Goal: Communication & Community: Share content

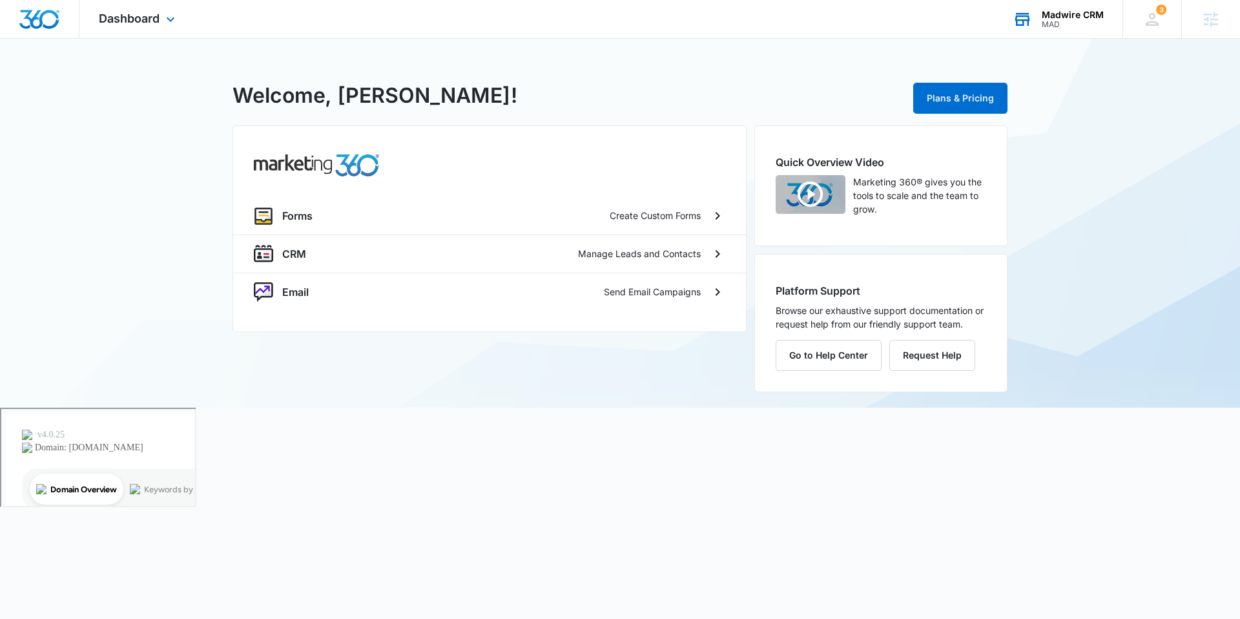
click at [1056, 25] on div "MAD" at bounding box center [1072, 24] width 62 height 9
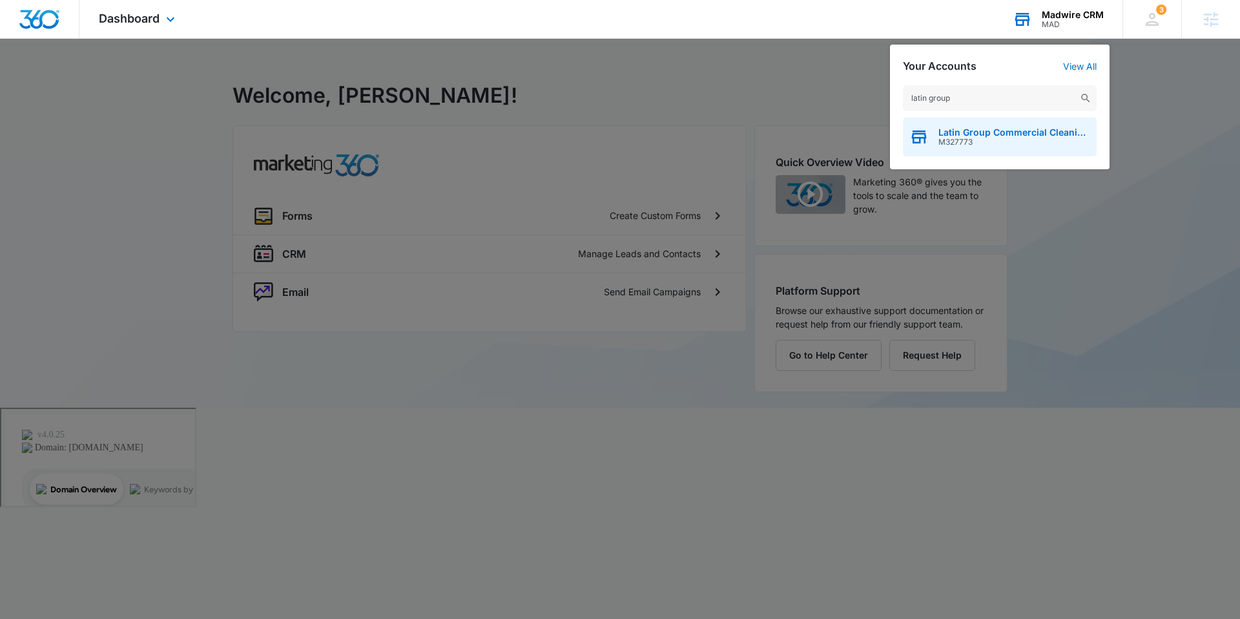
type input "latin group"
click at [999, 141] on span "M327773" at bounding box center [1014, 142] width 152 height 9
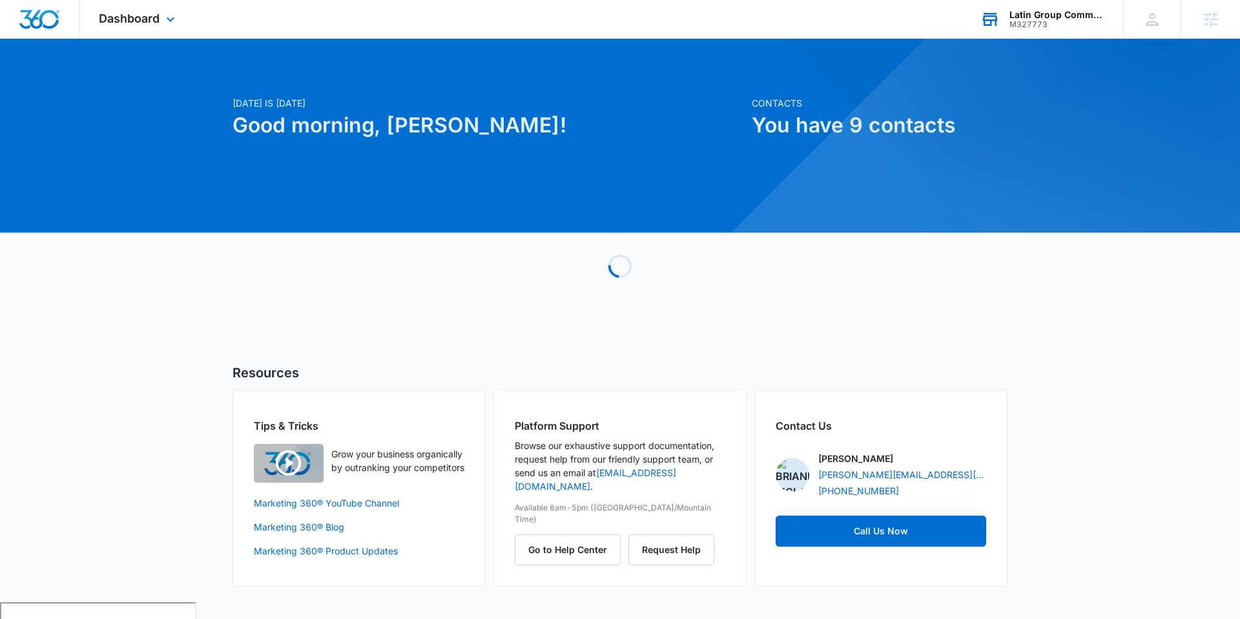
click at [158, 25] on div "Dashboard Apps Reputation Websites Forms CRM Email Social POS Content Ads Intel…" at bounding box center [138, 19] width 118 height 38
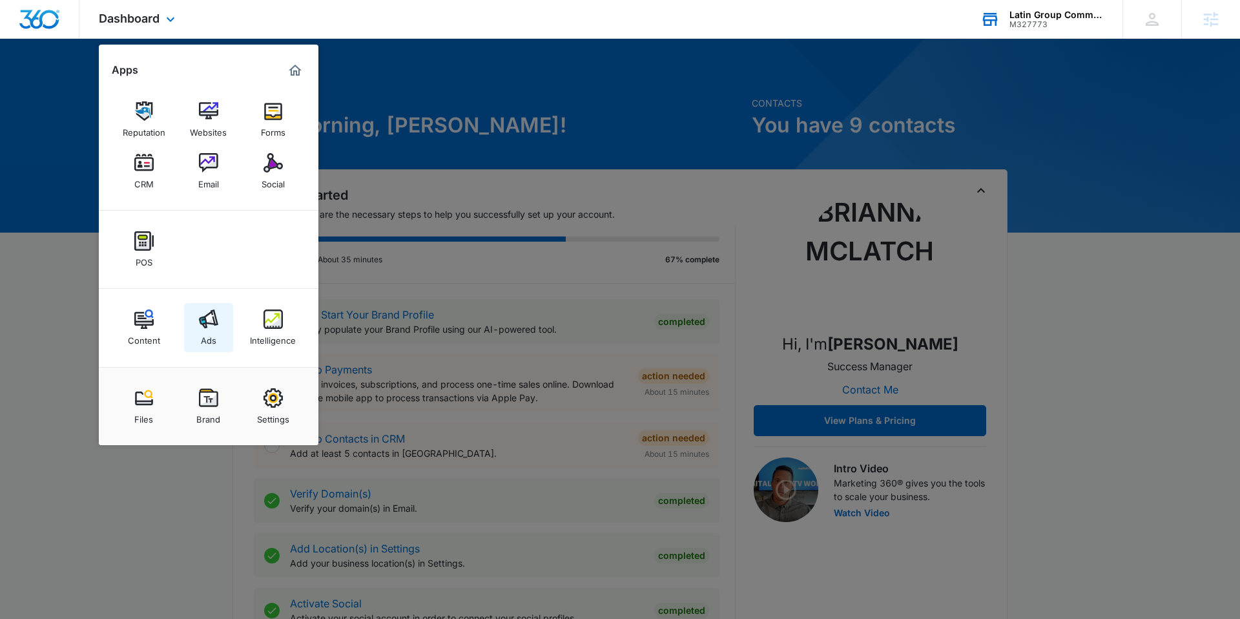
click at [210, 325] on img at bounding box center [208, 318] width 19 height 19
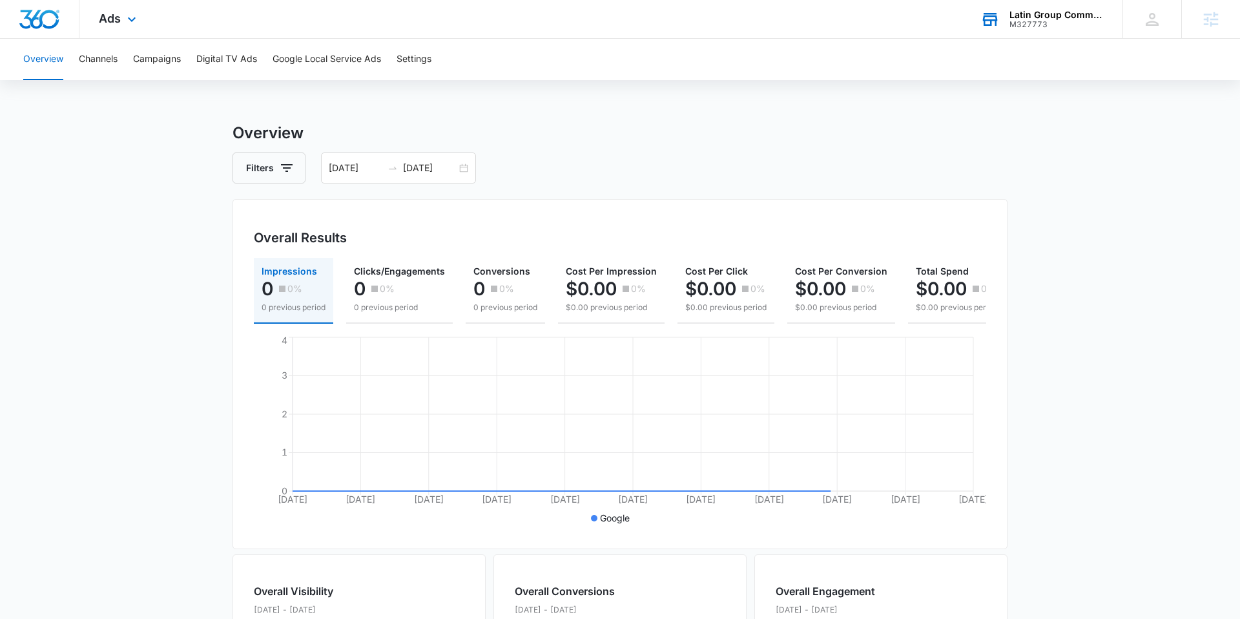
click at [116, 3] on div "Ads Apps Reputation Websites Forms CRM Email Social POS Content Ads Intelligenc…" at bounding box center [118, 19] width 79 height 38
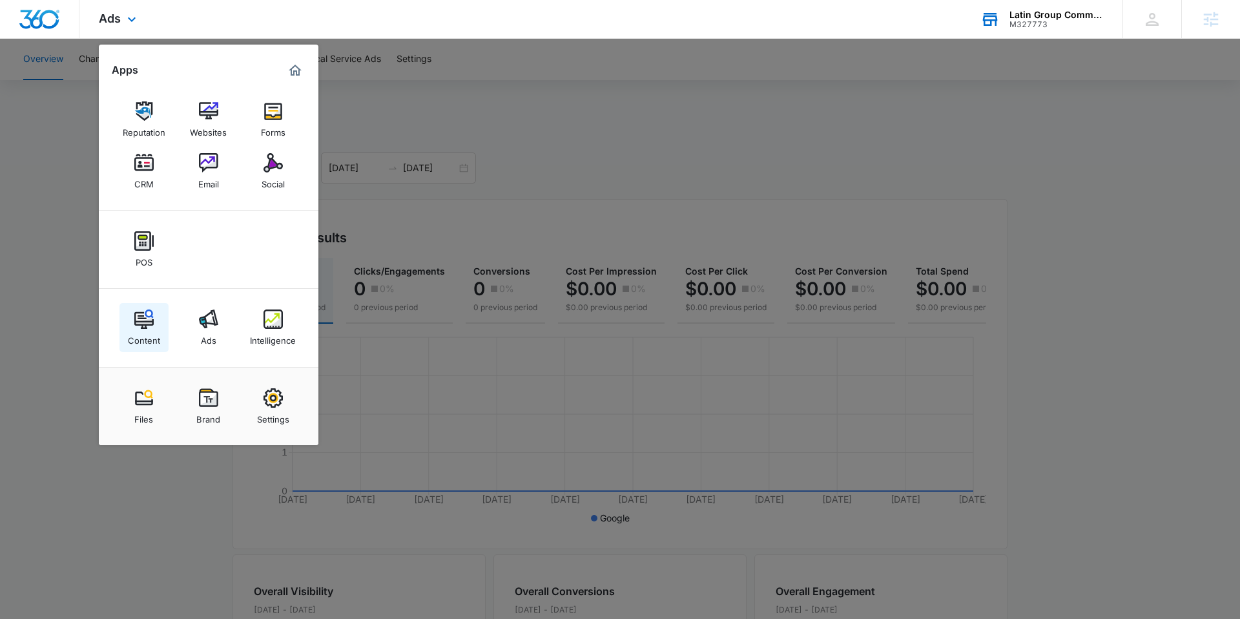
click at [141, 321] on img at bounding box center [143, 318] width 19 height 19
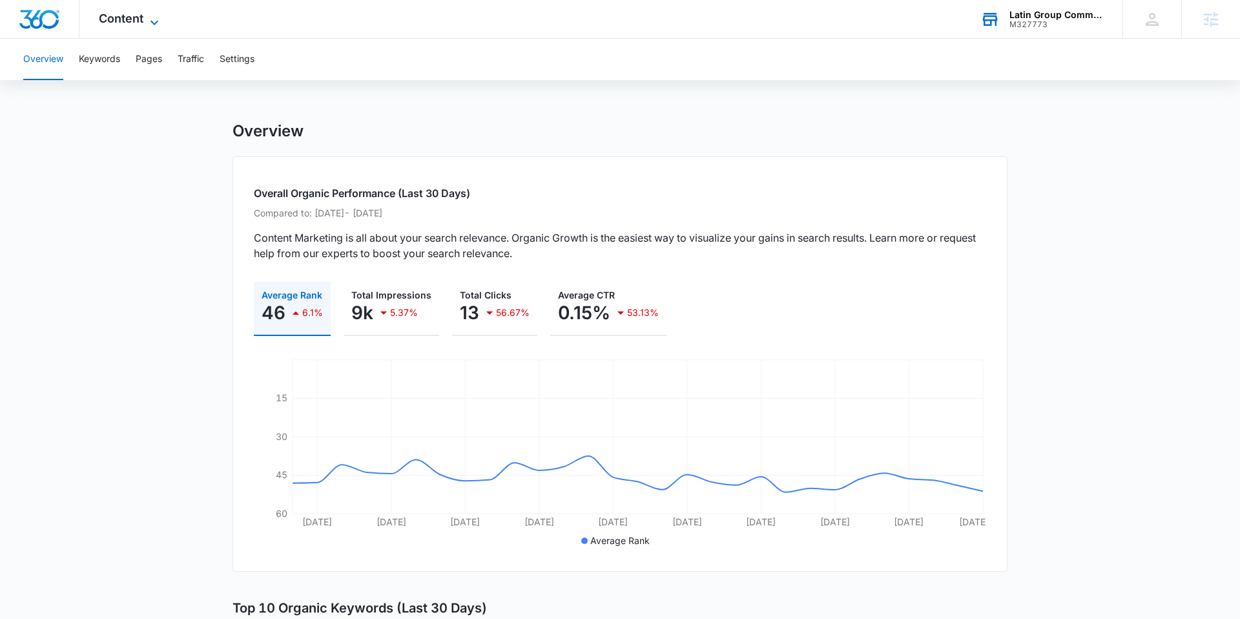
click at [150, 20] on icon at bounding box center [154, 22] width 15 height 15
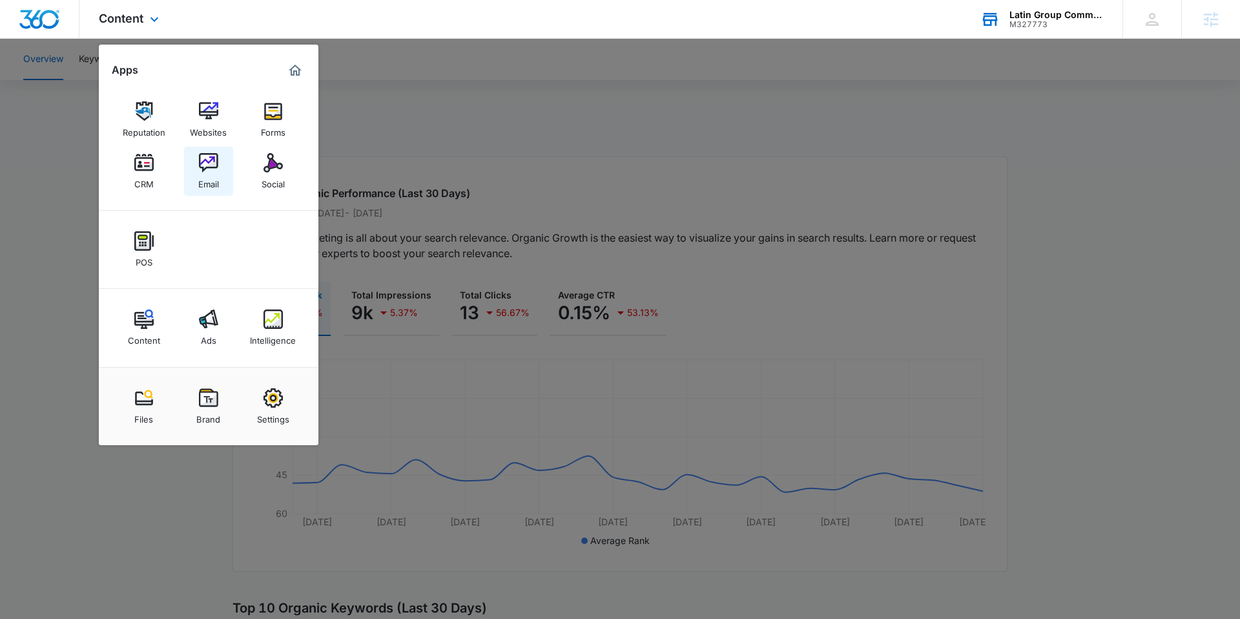
click at [217, 167] on img at bounding box center [208, 162] width 19 height 19
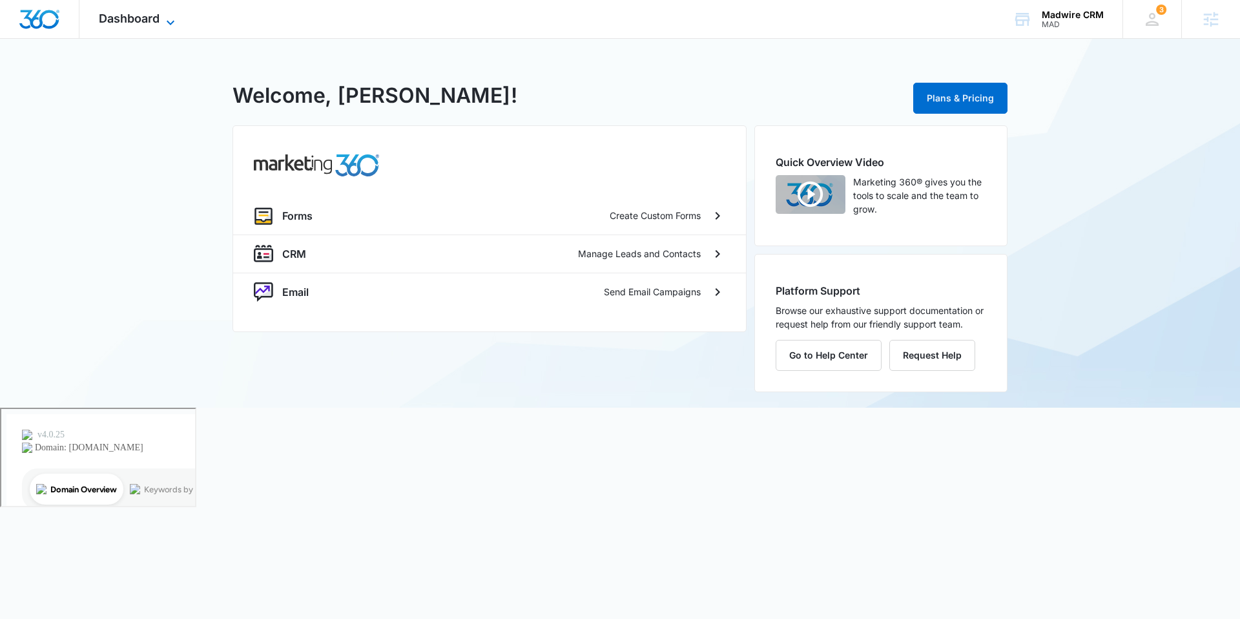
click at [151, 24] on span "Dashboard" at bounding box center [129, 19] width 61 height 14
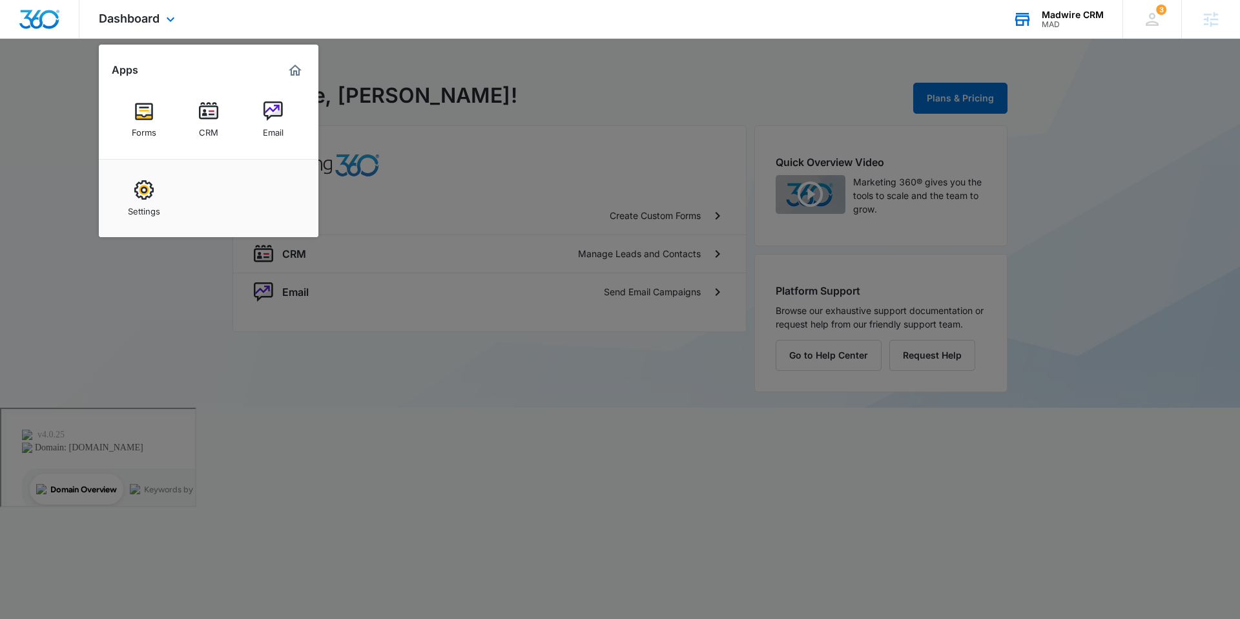
click at [1071, 21] on div "MAD" at bounding box center [1072, 24] width 62 height 9
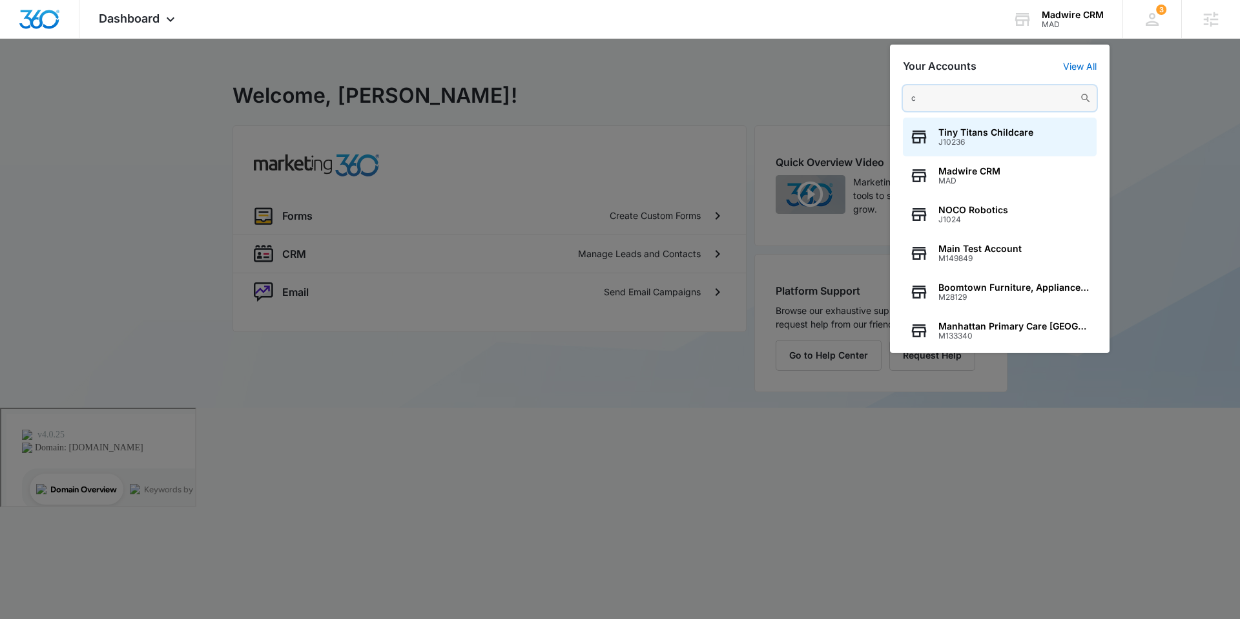
type input "c"
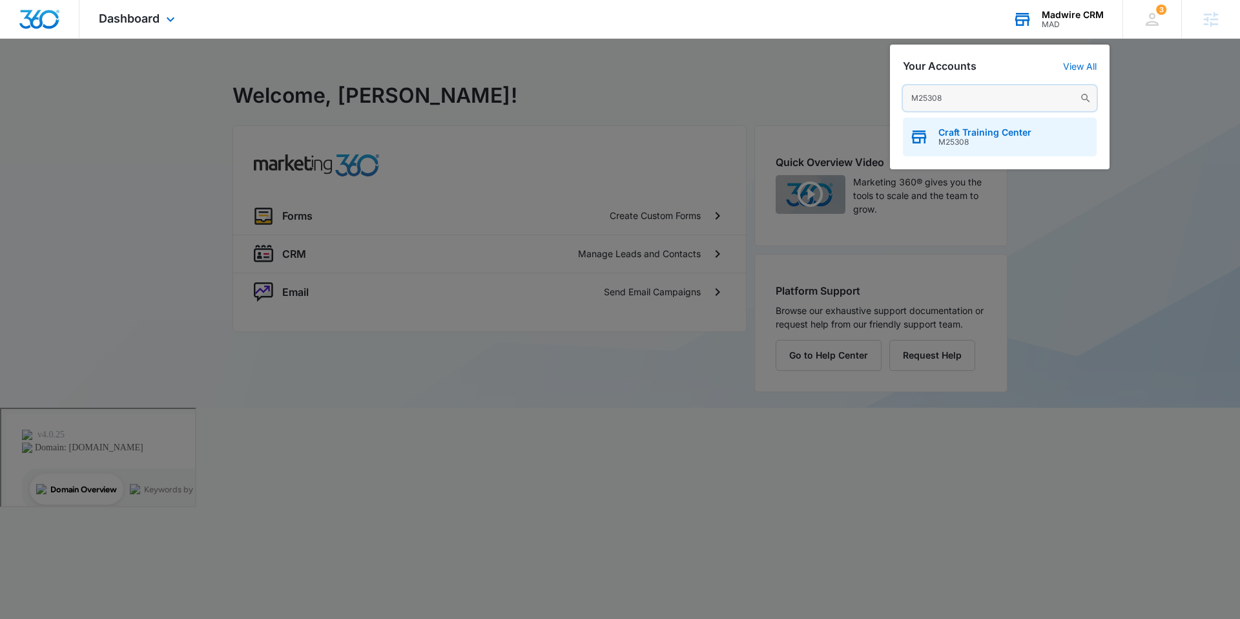
type input "M25308"
click at [992, 136] on span "Craft Training Center" at bounding box center [984, 132] width 93 height 10
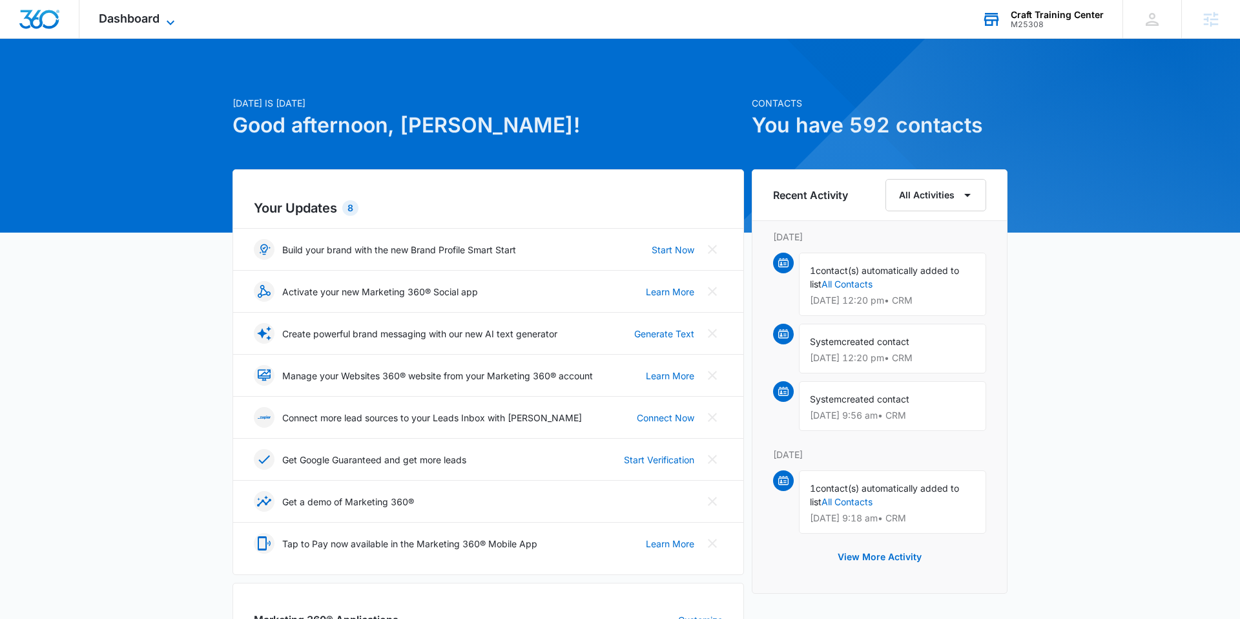
click at [156, 23] on span "Dashboard" at bounding box center [129, 19] width 61 height 14
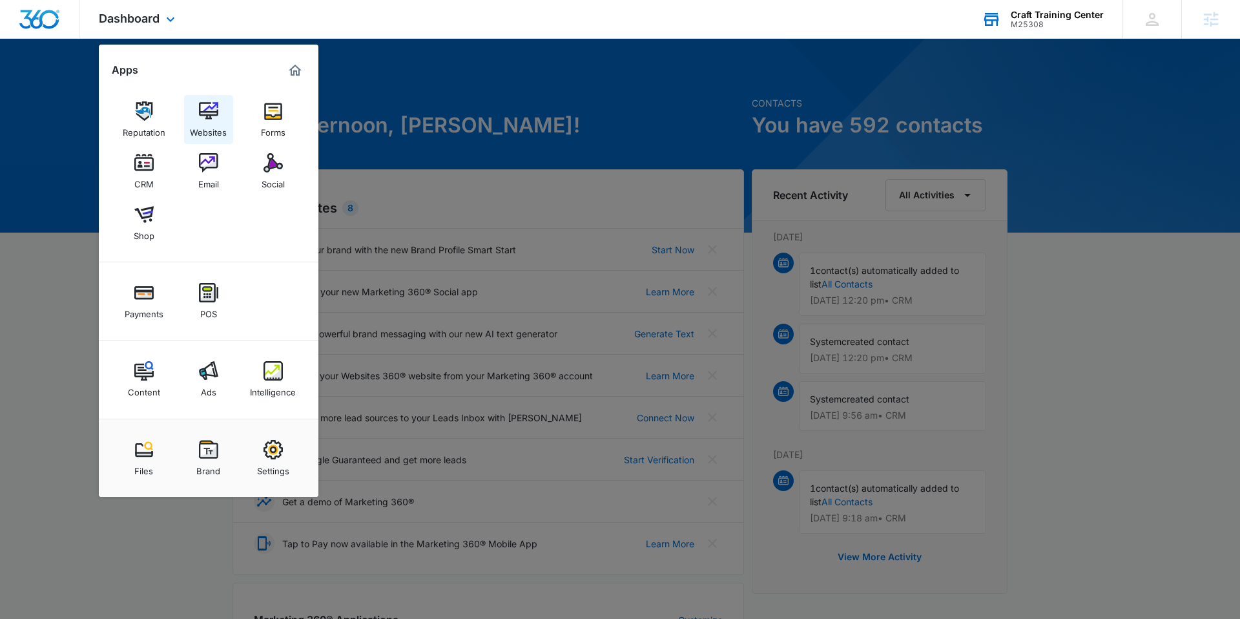
click at [212, 134] on div "Websites" at bounding box center [208, 129] width 37 height 17
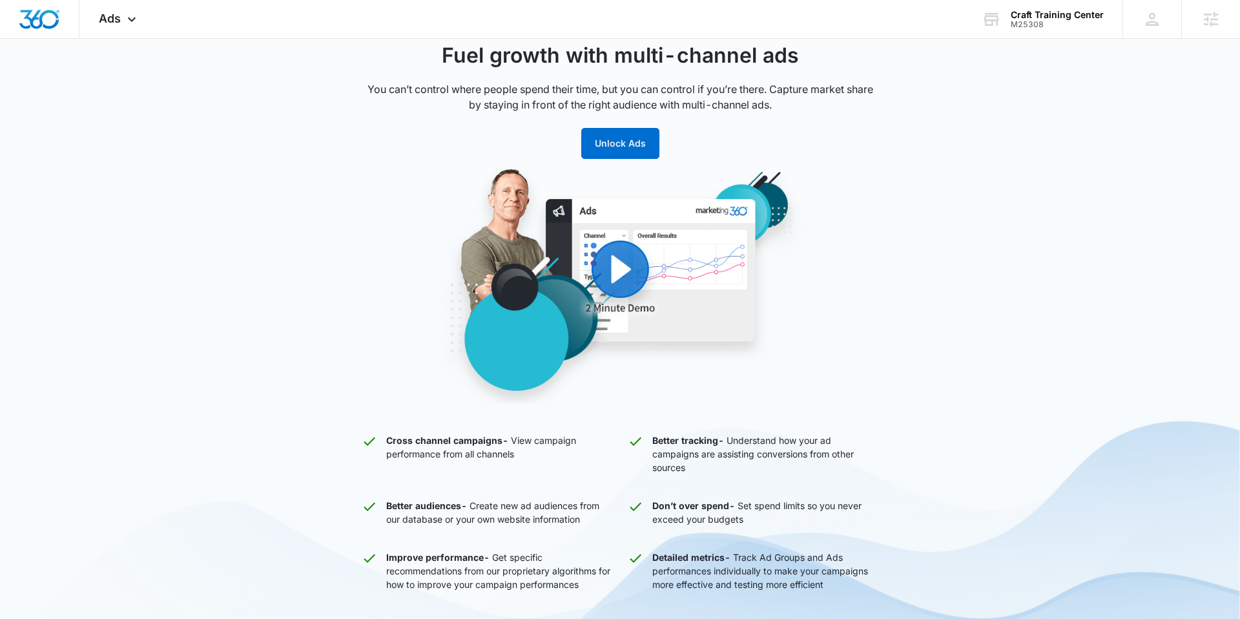
scroll to position [72, 0]
click at [125, 28] on div "Ads Apps Reputation Websites Forms CRM Email Social Shop Payments POS Content A…" at bounding box center [118, 19] width 79 height 38
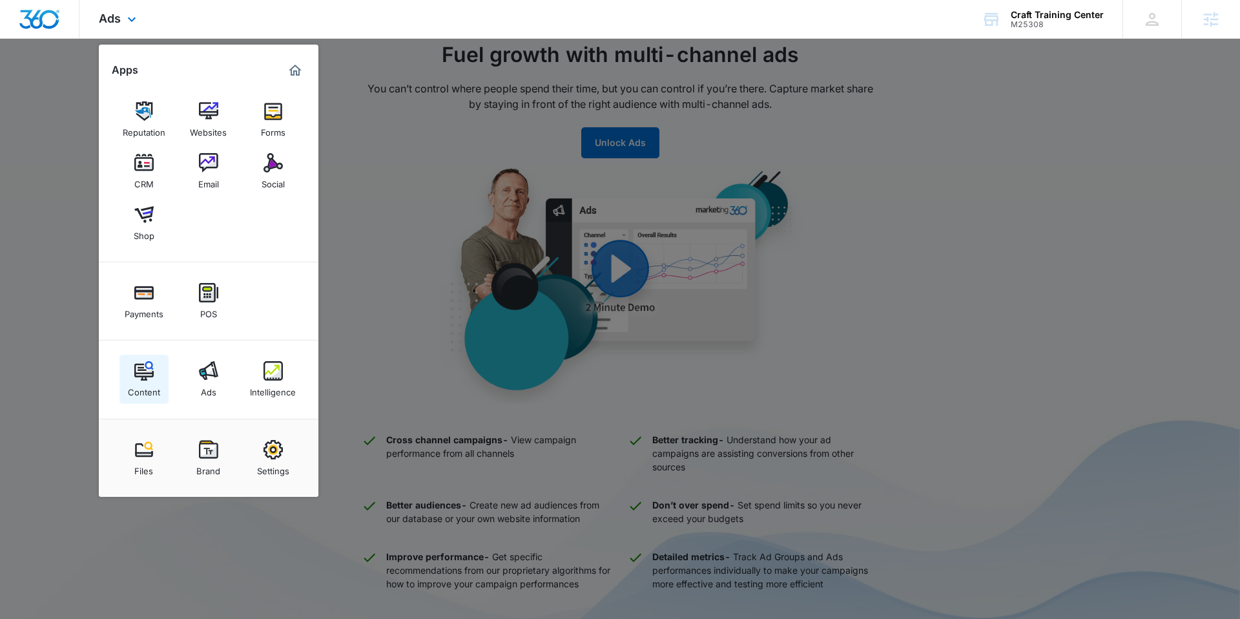
click at [132, 369] on link "Content" at bounding box center [143, 378] width 49 height 49
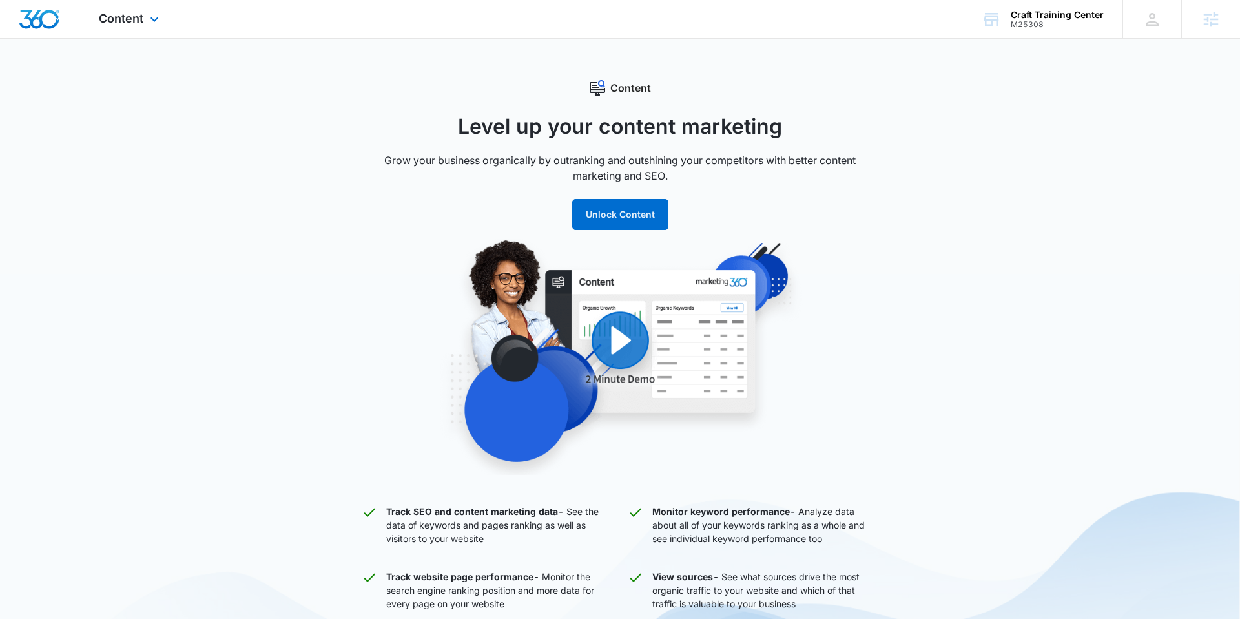
click at [138, 10] on div "Content Apps Reputation Websites Forms CRM Email Social Shop Payments POS Conte…" at bounding box center [130, 19] width 102 height 38
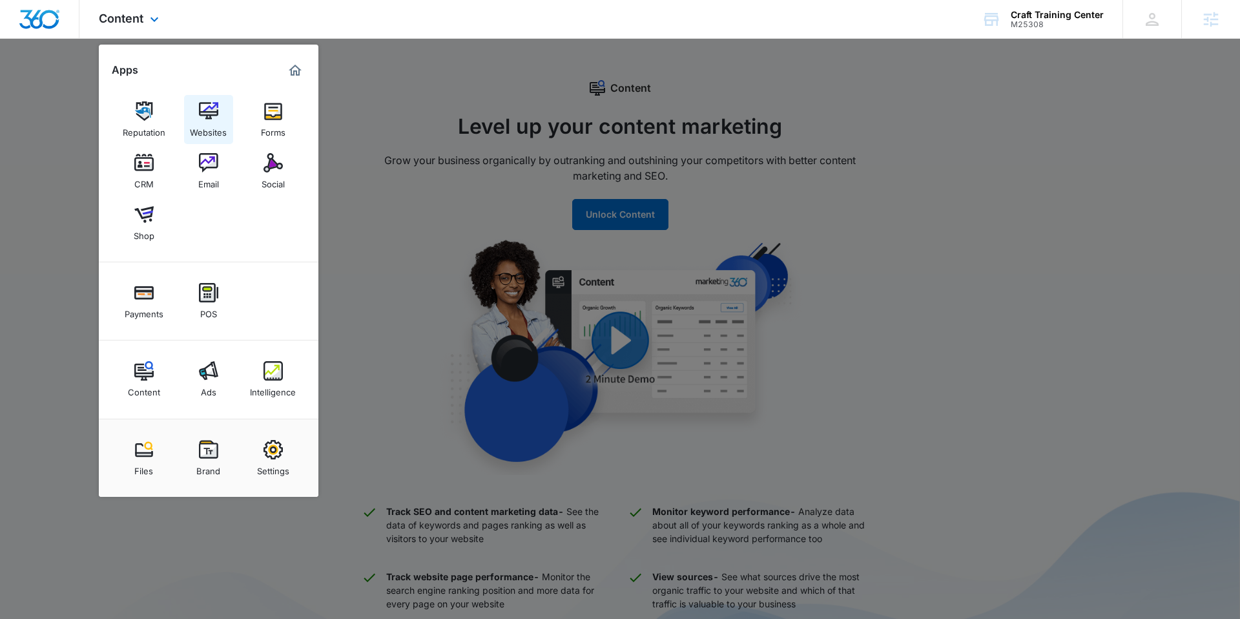
click at [198, 118] on link "Websites" at bounding box center [208, 119] width 49 height 49
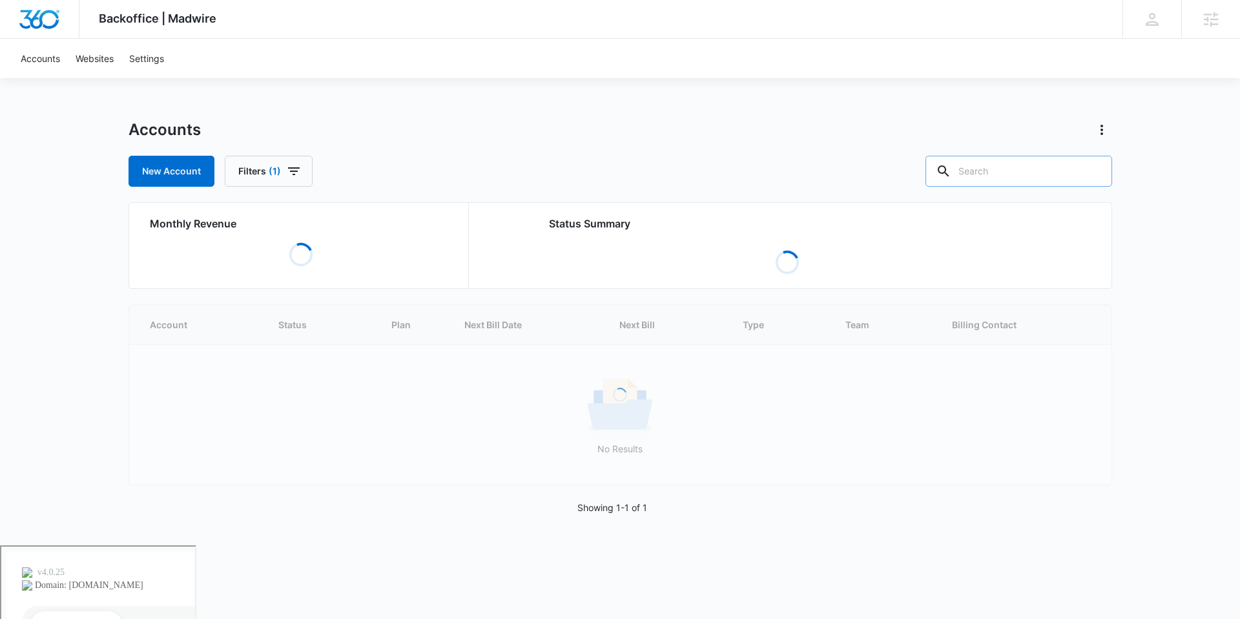
click at [1024, 158] on input "text" at bounding box center [1018, 171] width 187 height 31
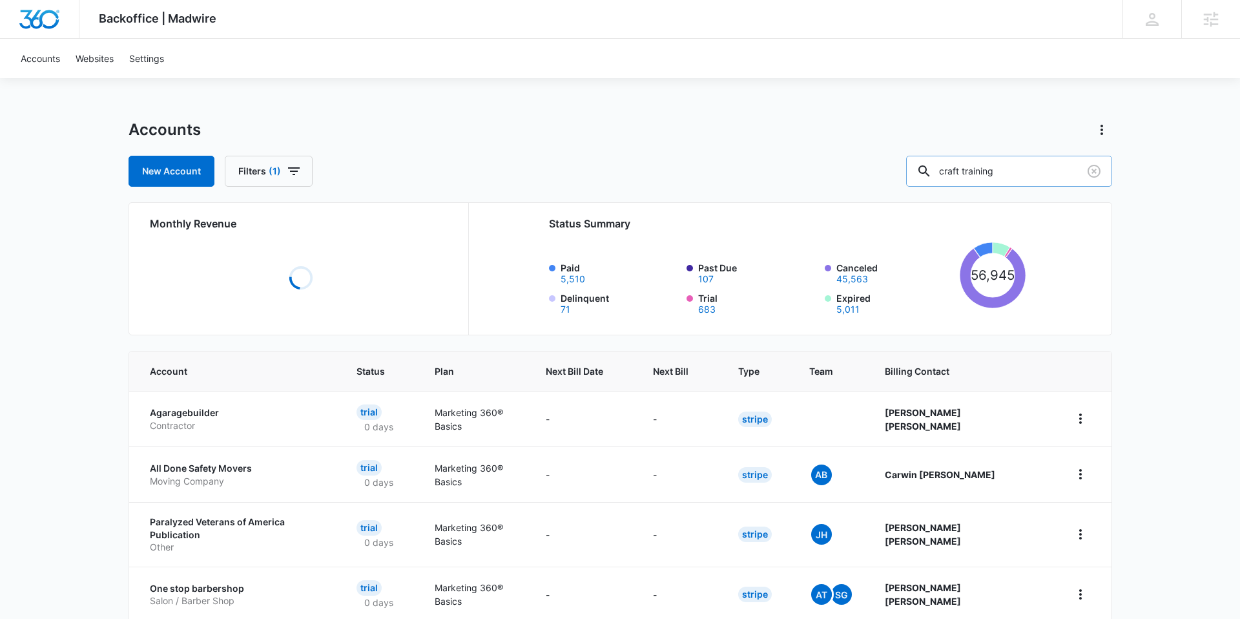
type input "craft training"
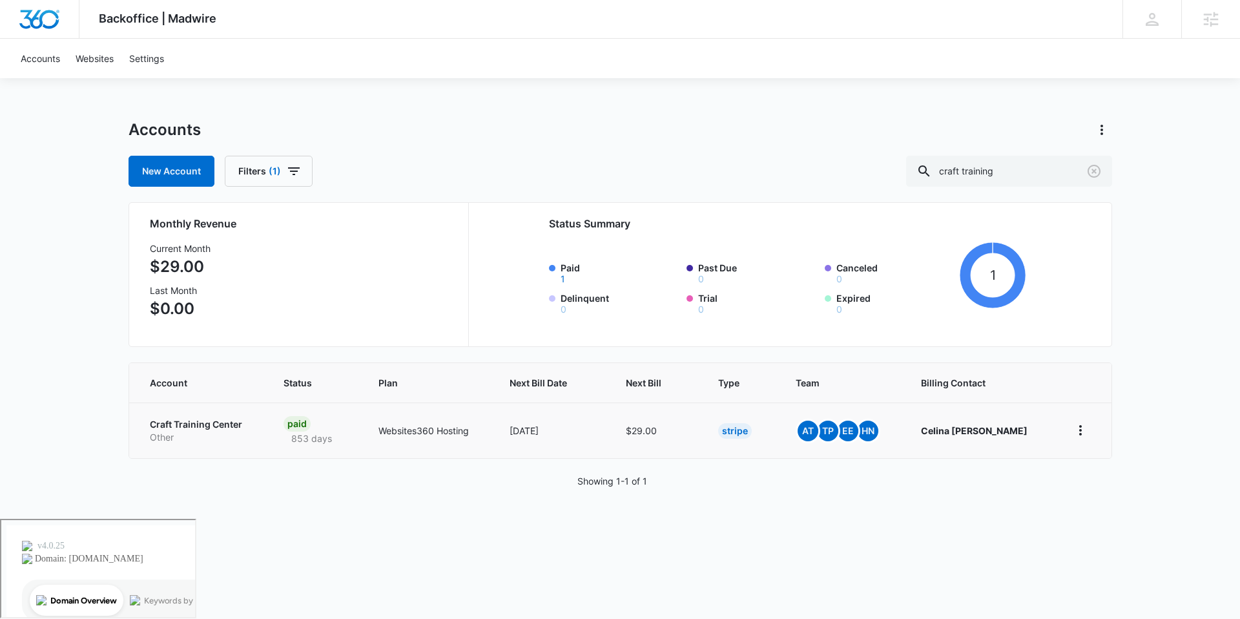
click at [221, 426] on p "Craft Training Center" at bounding box center [201, 424] width 103 height 13
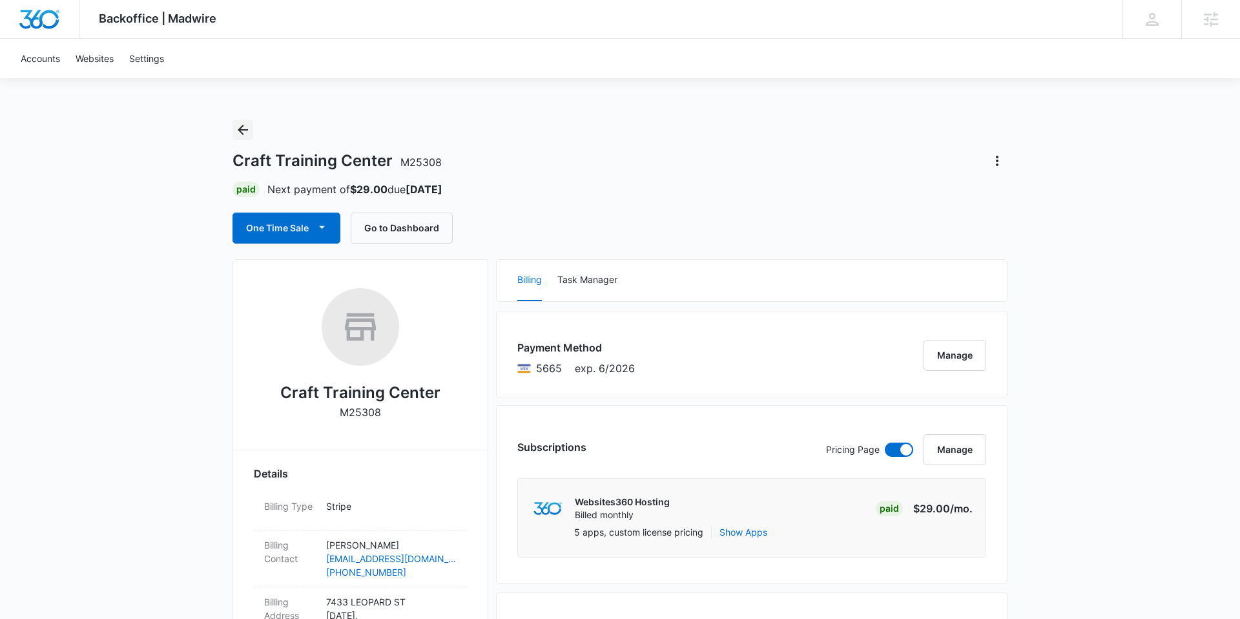
click at [241, 133] on icon "Back" at bounding box center [243, 130] width 10 height 10
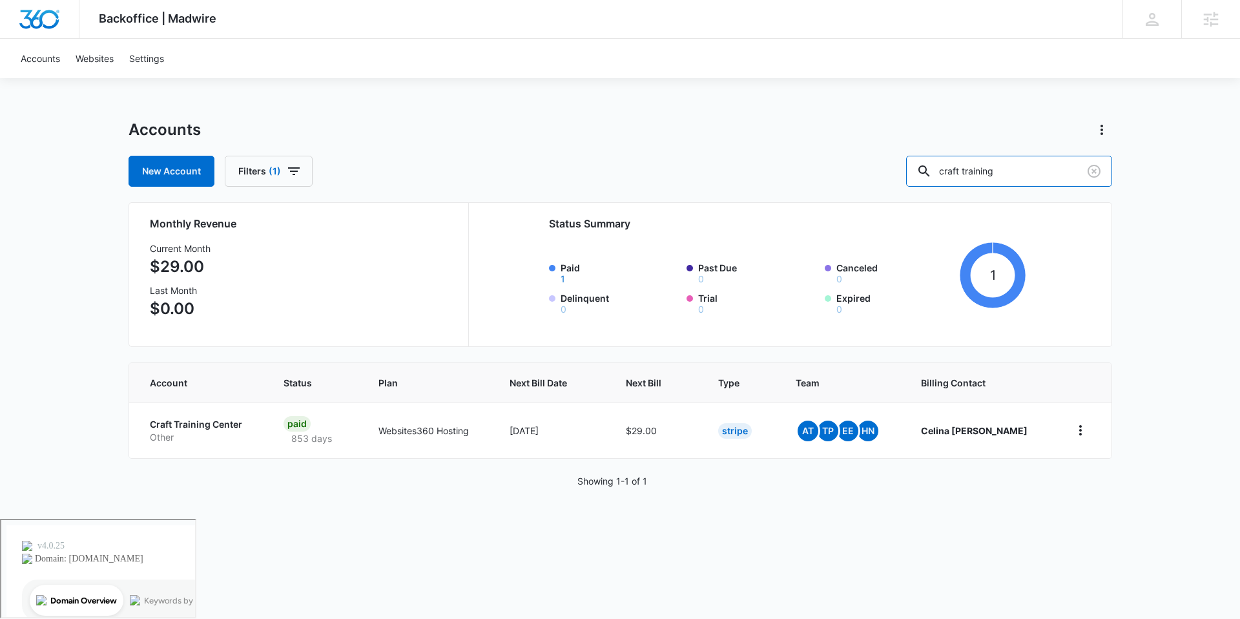
drag, startPoint x: 1045, startPoint y: 173, endPoint x: 916, endPoint y: 156, distance: 130.3
click at [916, 156] on div "New Account Filters (1) craft training" at bounding box center [619, 171] width 983 height 31
type input "shear innovators"
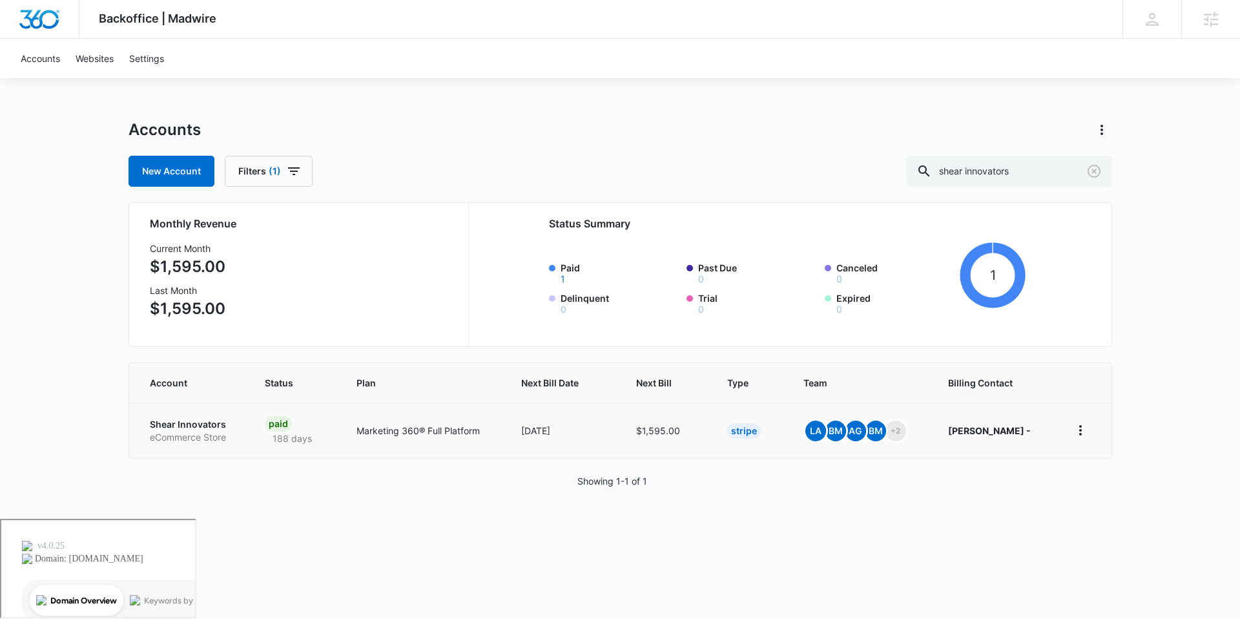
click at [194, 437] on p "eCommerce Store" at bounding box center [192, 437] width 84 height 13
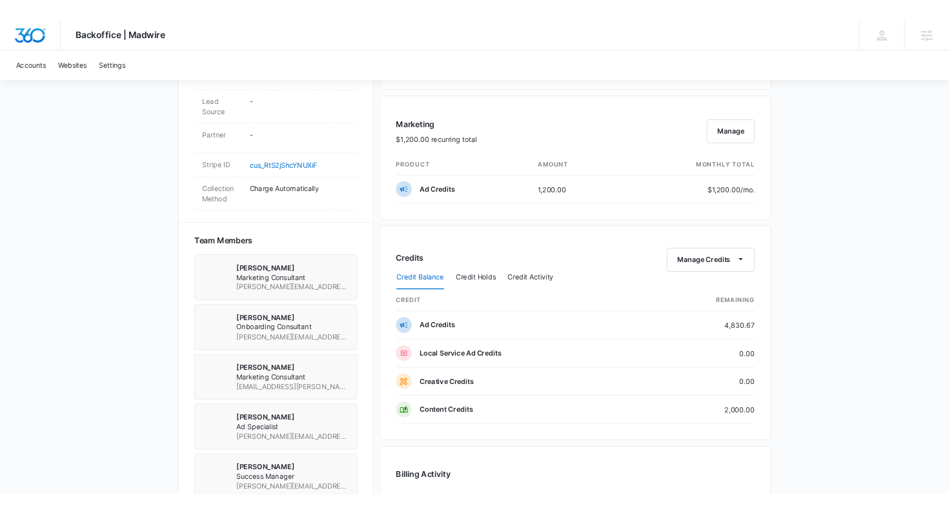
scroll to position [752, 0]
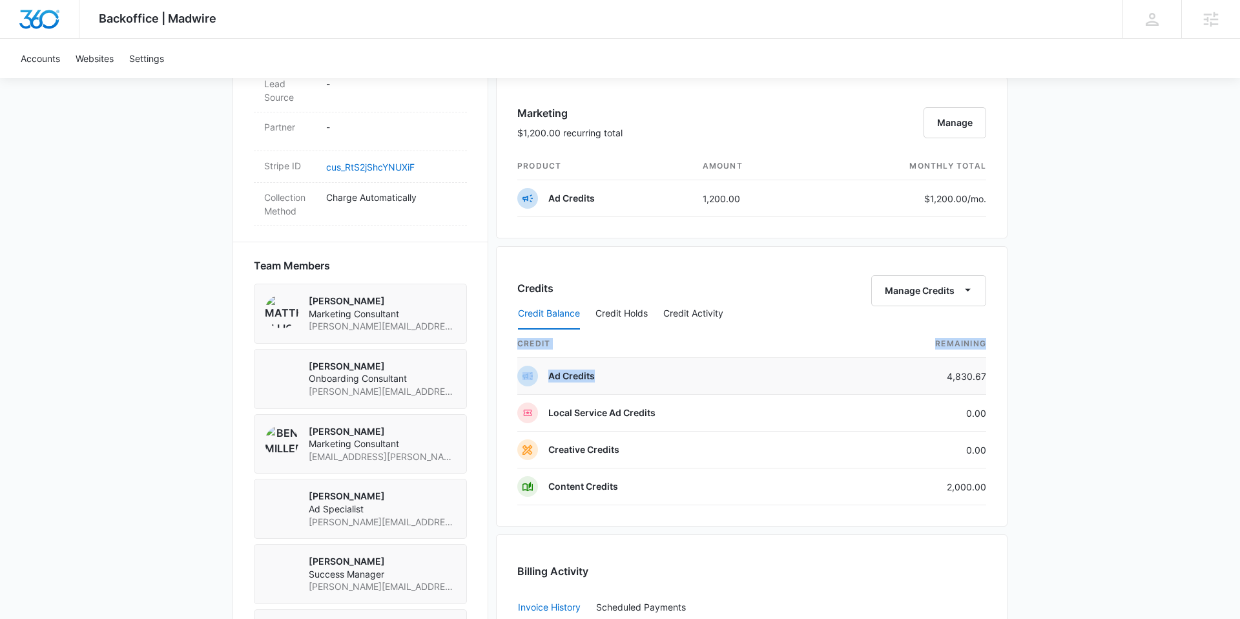
drag, startPoint x: 992, startPoint y: 374, endPoint x: 937, endPoint y: 378, distance: 55.7
click at [937, 378] on div "Credits Manage Credits Credit Balance Credit Holds Credit Activity credit Remai…" at bounding box center [751, 386] width 511 height 280
click at [908, 372] on td "4,830.67" at bounding box center [917, 376] width 137 height 37
drag, startPoint x: 948, startPoint y: 374, endPoint x: 989, endPoint y: 373, distance: 40.1
click at [989, 373] on div "Credits Manage Credits Credit Balance Credit Holds Credit Activity credit Remai…" at bounding box center [751, 386] width 511 height 280
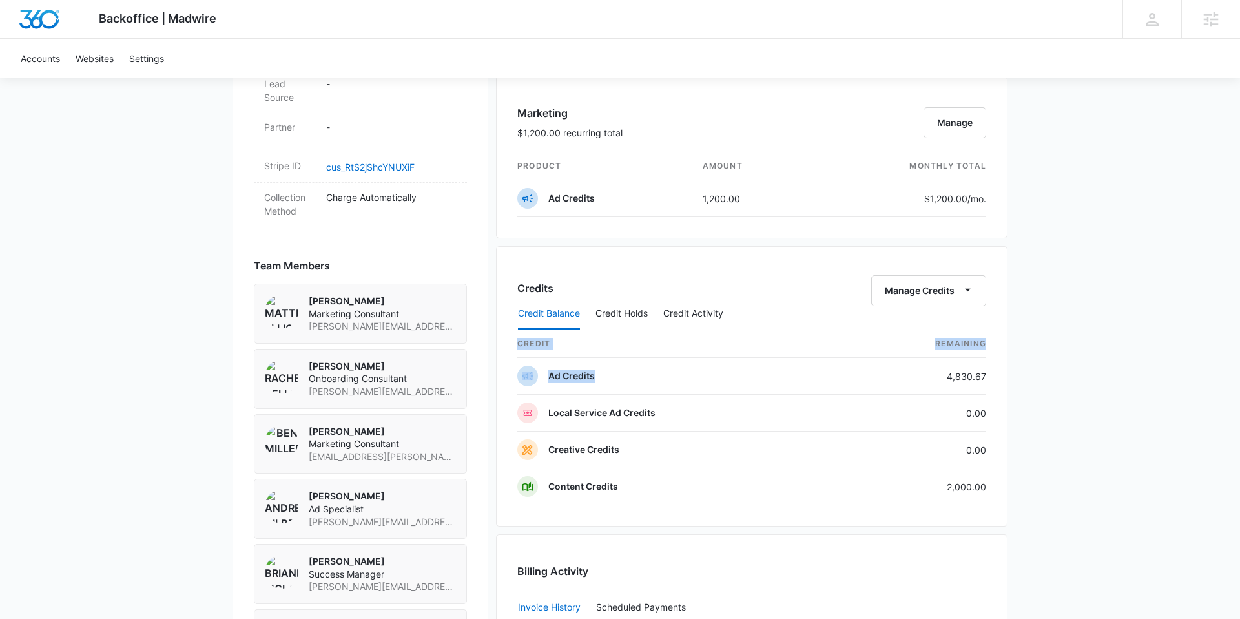
click at [1036, 369] on div "Backoffice | Madwire Apps Settings BM [PERSON_NAME] [PERSON_NAME][EMAIL_ADDRESS…" at bounding box center [620, 118] width 1240 height 1740
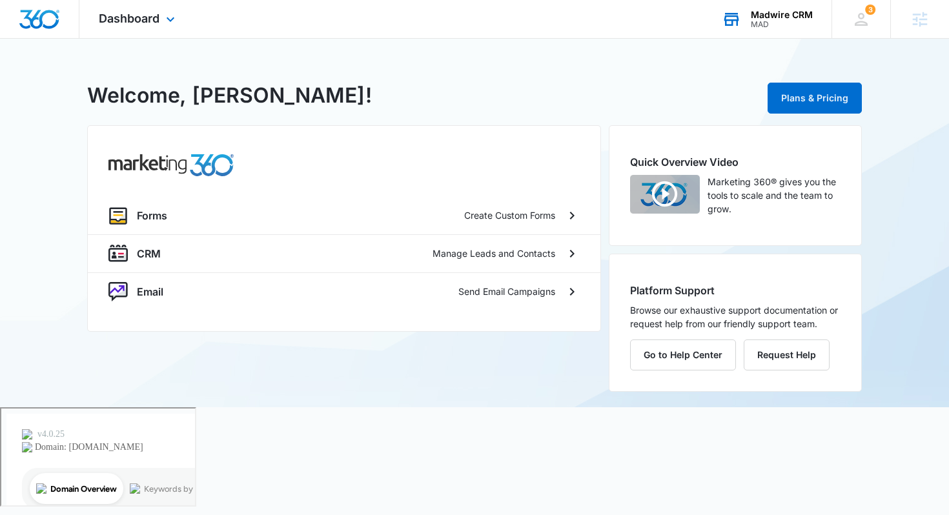
click at [770, 25] on div "MAD" at bounding box center [782, 24] width 62 height 9
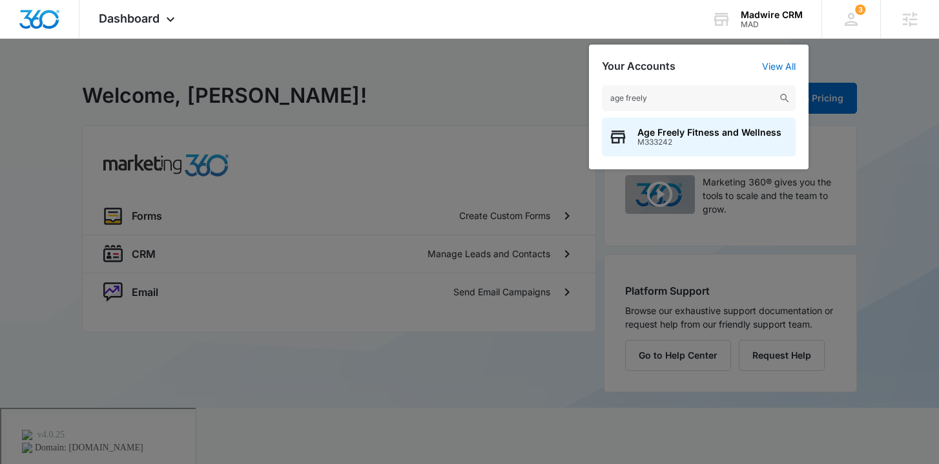
type input "age freely"
click at [683, 150] on div "Age Freely Fitness and Wellness M333242" at bounding box center [699, 137] width 194 height 39
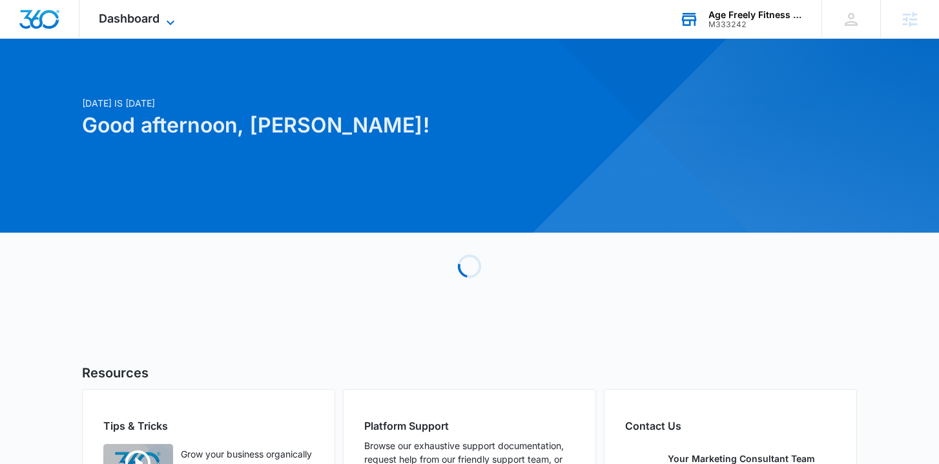
click at [148, 25] on span "Dashboard" at bounding box center [129, 19] width 61 height 14
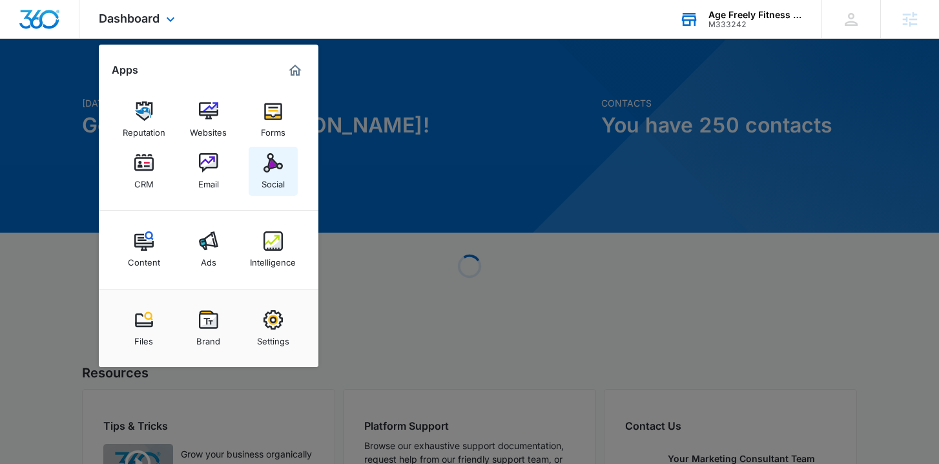
click at [267, 168] on img at bounding box center [272, 162] width 19 height 19
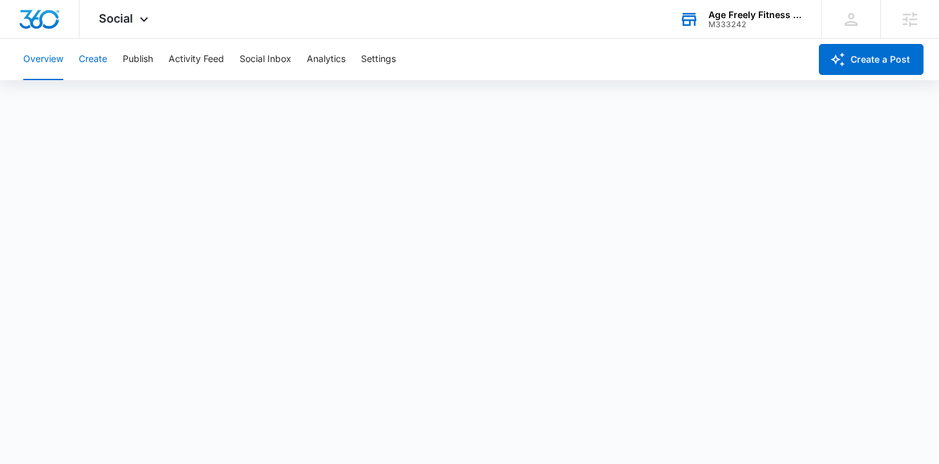
click at [90, 59] on button "Create" at bounding box center [93, 59] width 28 height 41
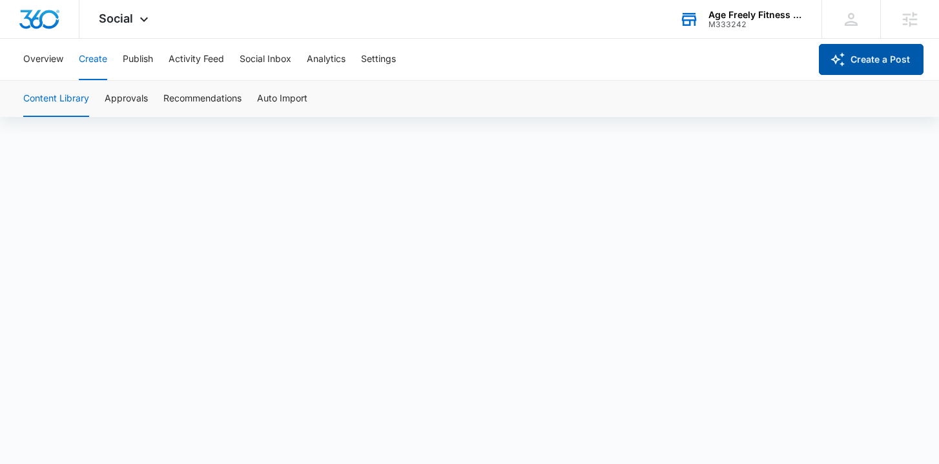
click at [850, 57] on button "Create a Post" at bounding box center [871, 59] width 105 height 31
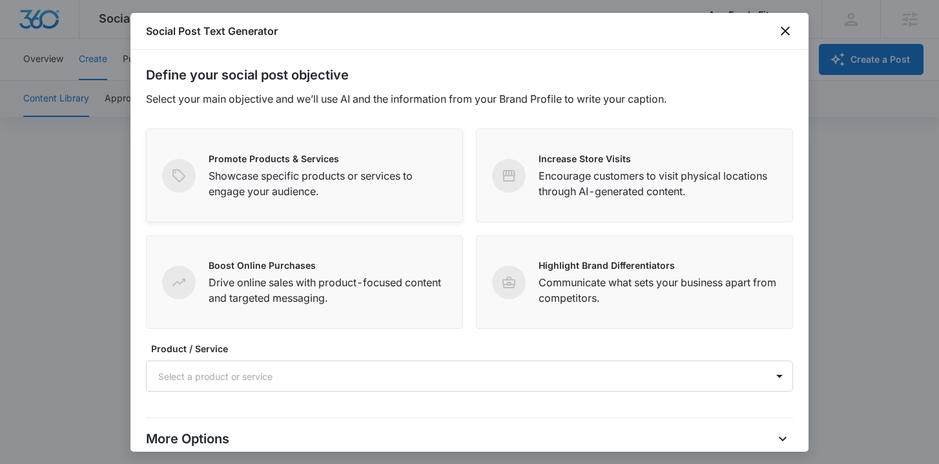
click at [350, 174] on p "Showcase specific products or services to engage your audience." at bounding box center [328, 183] width 238 height 31
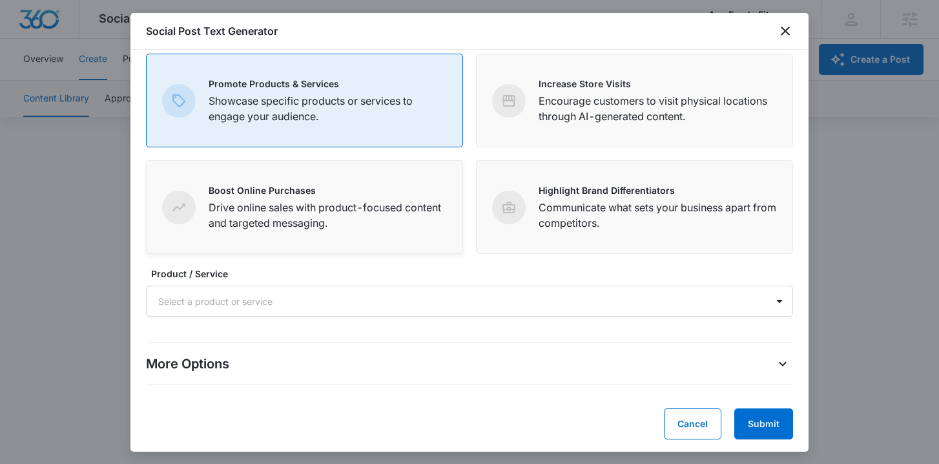
scroll to position [78, 0]
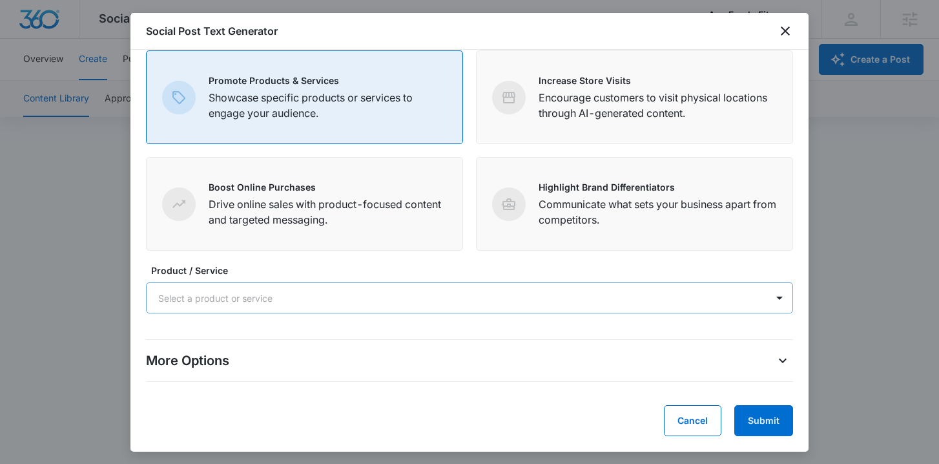
click at [344, 298] on div at bounding box center [453, 298] width 591 height 16
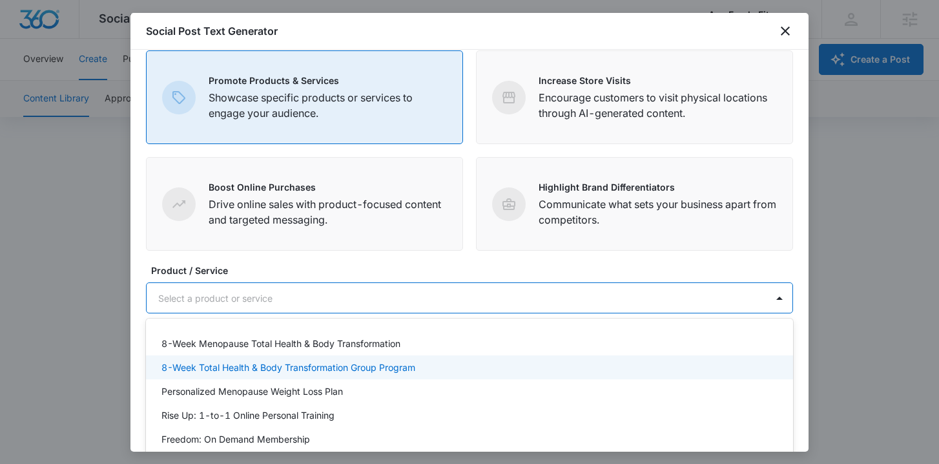
click at [336, 367] on p "8-Week Total Health & Body Transformation Group Program" at bounding box center [288, 367] width 254 height 14
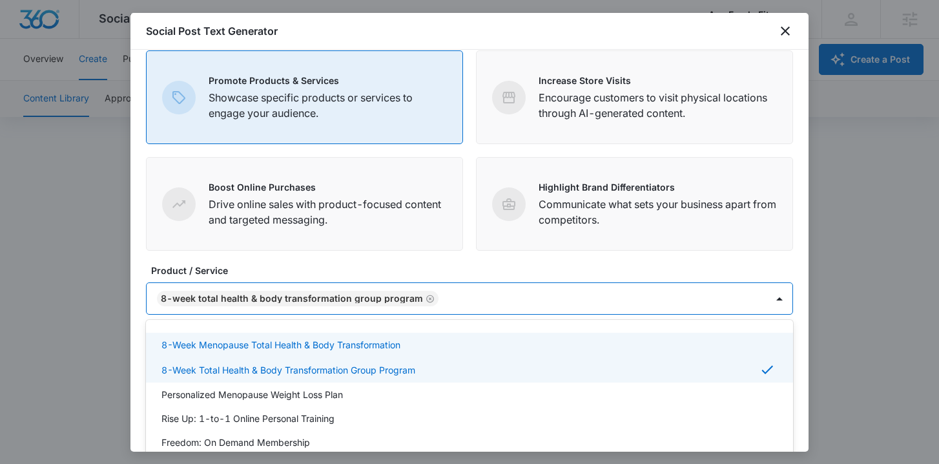
scroll to position [94, 0]
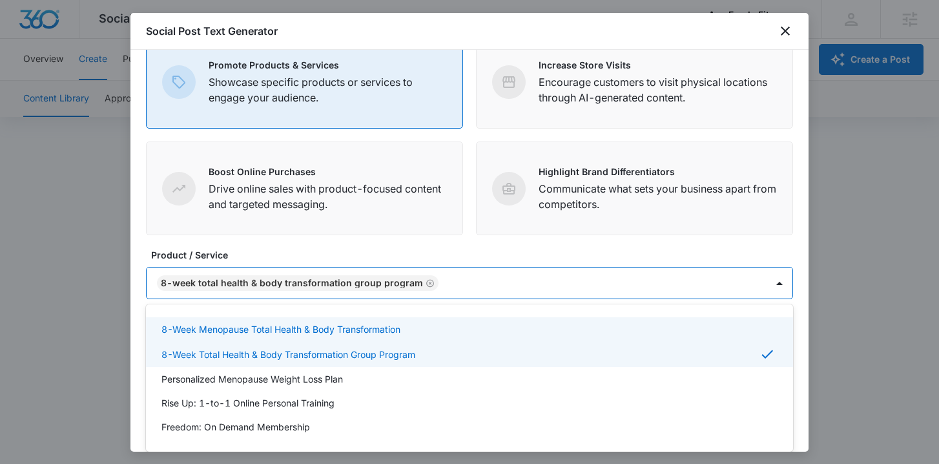
click at [527, 256] on form "Define your social post objective Select your main objective and we’ll use AI a…" at bounding box center [469, 197] width 647 height 450
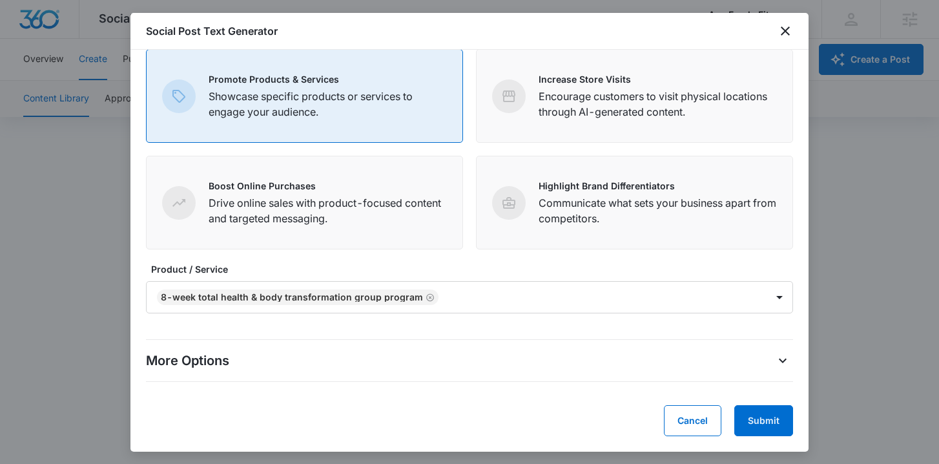
scroll to position [9, 0]
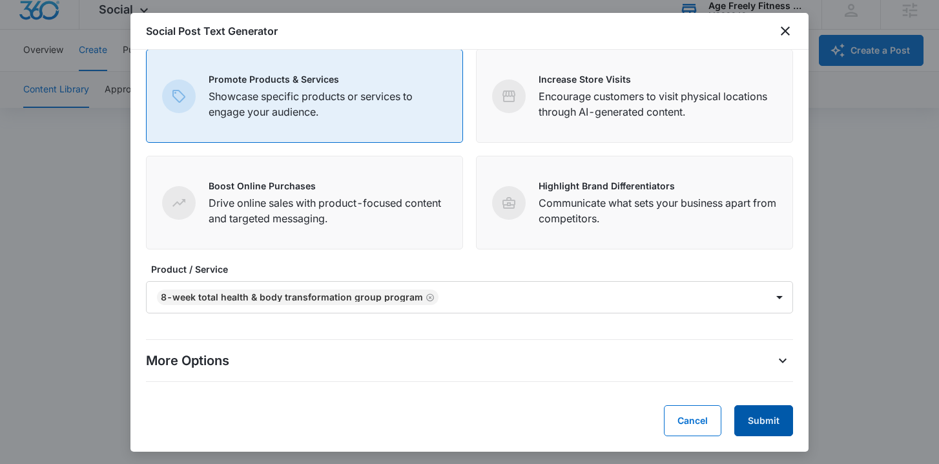
click at [757, 422] on button "Submit" at bounding box center [763, 420] width 59 height 31
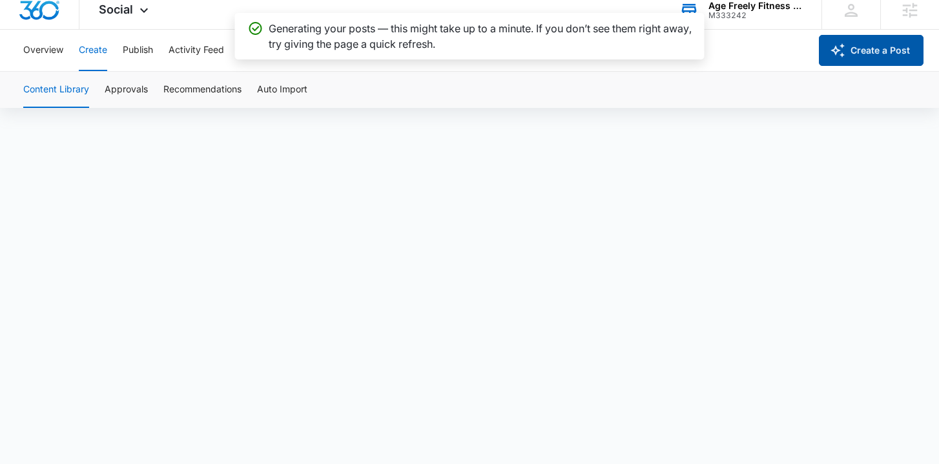
scroll to position [0, 0]
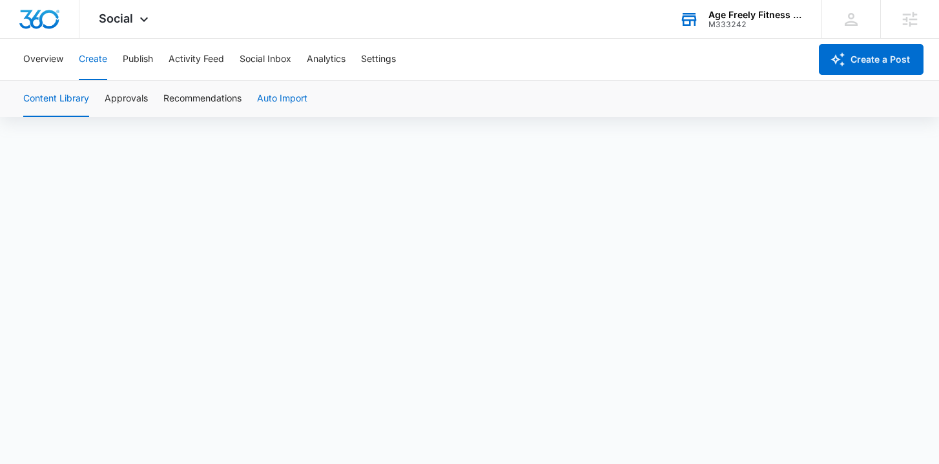
click at [285, 101] on button "Auto Import" at bounding box center [282, 99] width 50 height 36
click at [119, 99] on button "Approvals" at bounding box center [126, 99] width 43 height 36
click at [202, 101] on button "Recommendations" at bounding box center [202, 99] width 78 height 36
click at [74, 103] on button "Content Library" at bounding box center [56, 99] width 66 height 36
click at [138, 99] on button "Approvals" at bounding box center [126, 99] width 43 height 36
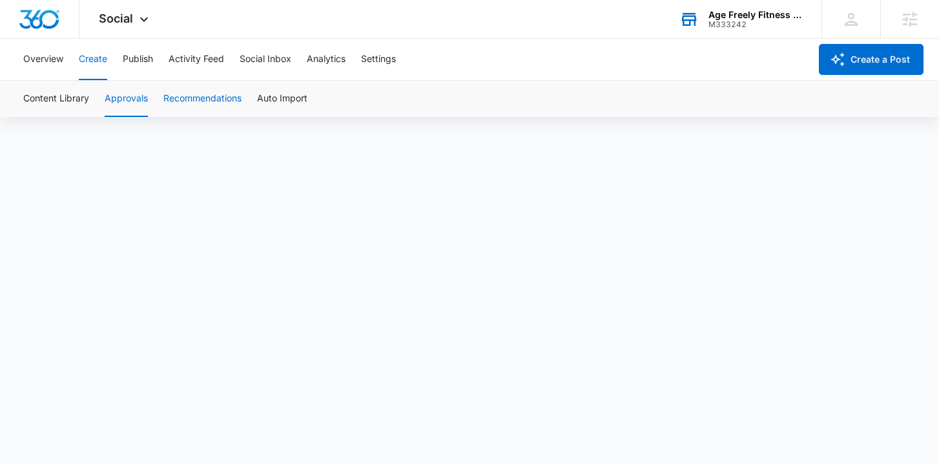
click at [214, 96] on button "Recommendations" at bounding box center [202, 99] width 78 height 36
click at [66, 97] on button "Content Library" at bounding box center [56, 99] width 66 height 36
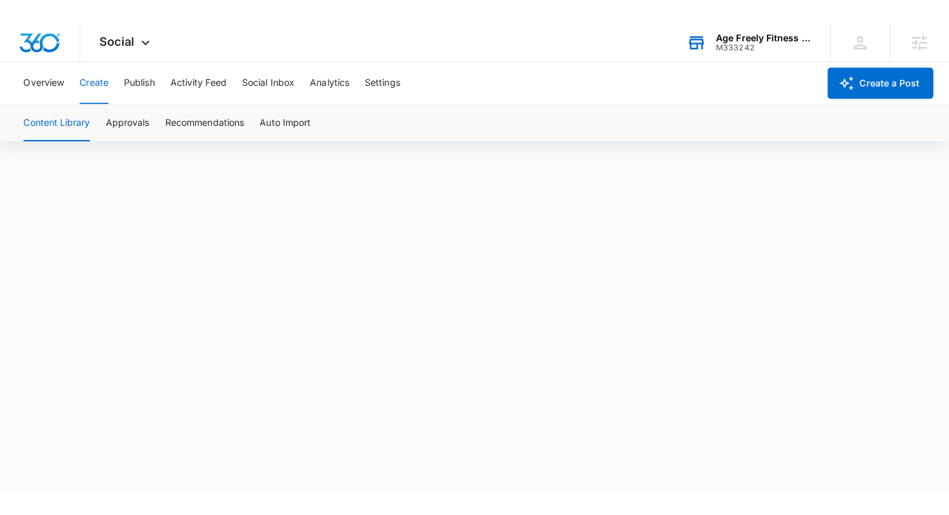
scroll to position [9, 0]
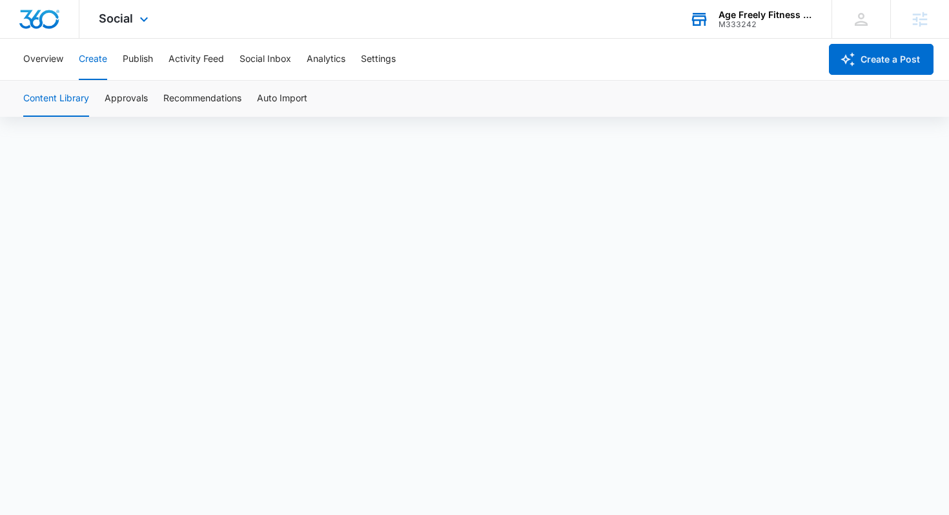
click at [132, 28] on div "Social Apps Reputation Websites Forms CRM Email Social Content Ads Intelligence…" at bounding box center [125, 19] width 92 height 38
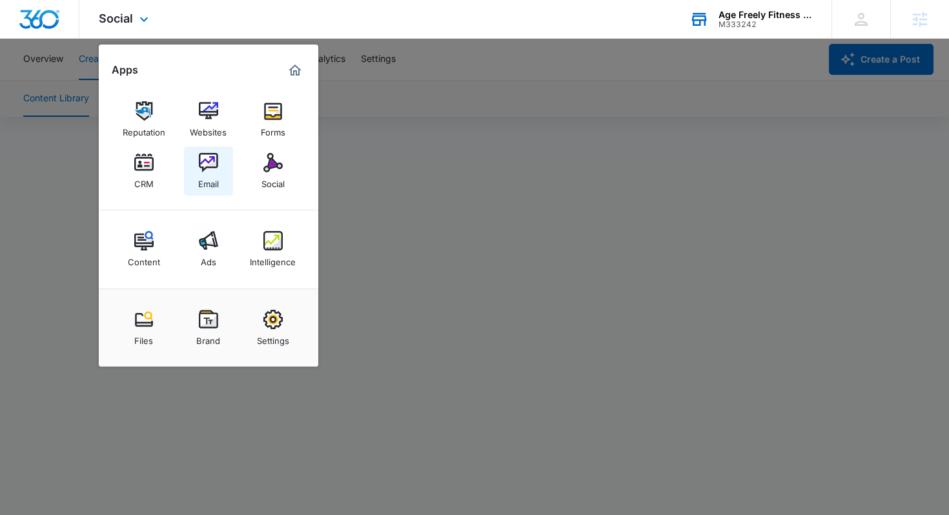
click at [215, 171] on img at bounding box center [208, 162] width 19 height 19
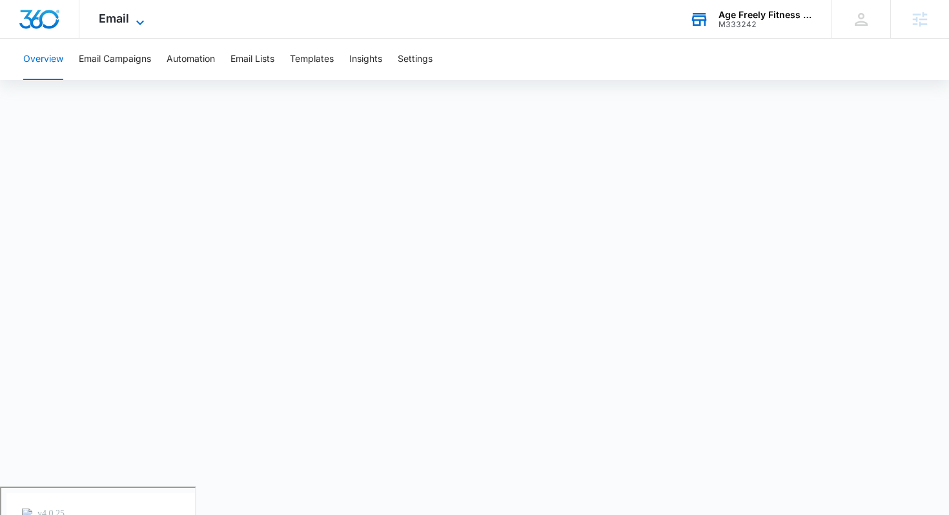
click at [140, 15] on icon at bounding box center [139, 22] width 15 height 15
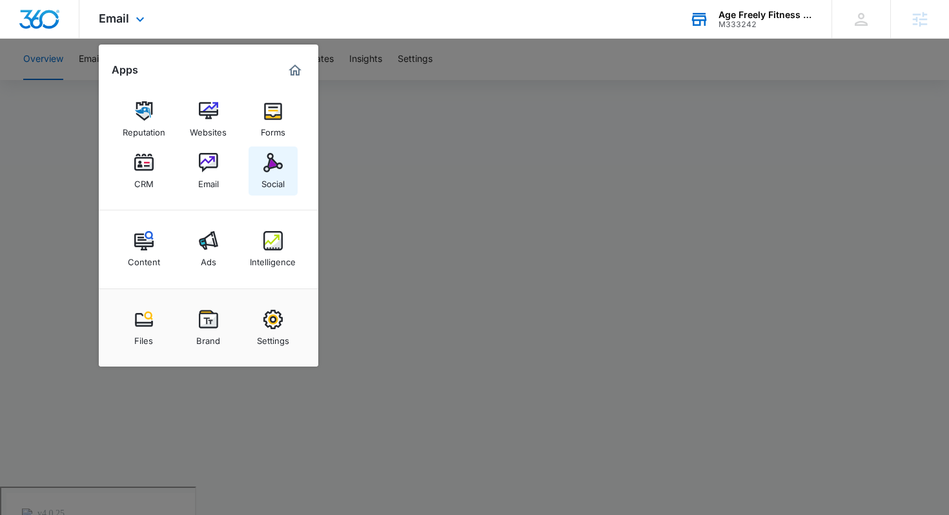
click at [256, 167] on link "Social" at bounding box center [273, 171] width 49 height 49
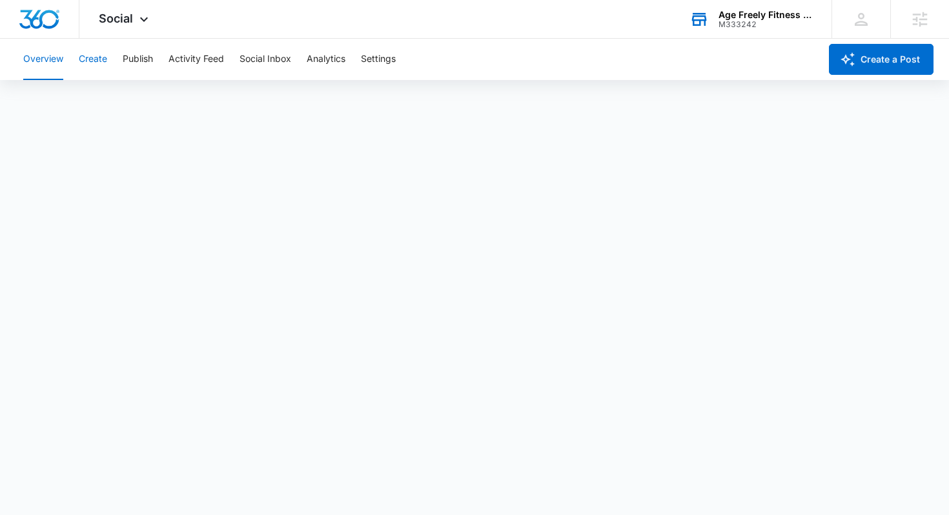
click at [93, 61] on button "Create" at bounding box center [93, 59] width 28 height 41
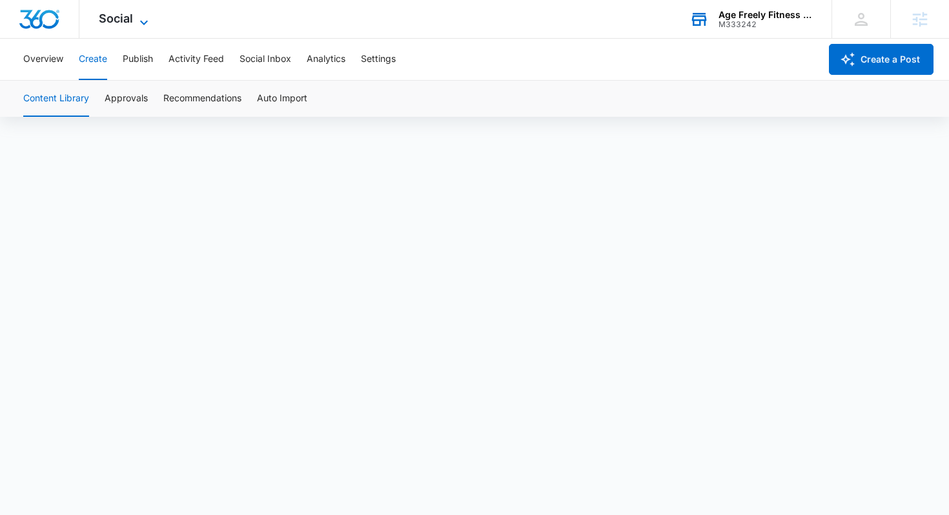
click at [139, 22] on icon at bounding box center [143, 22] width 15 height 15
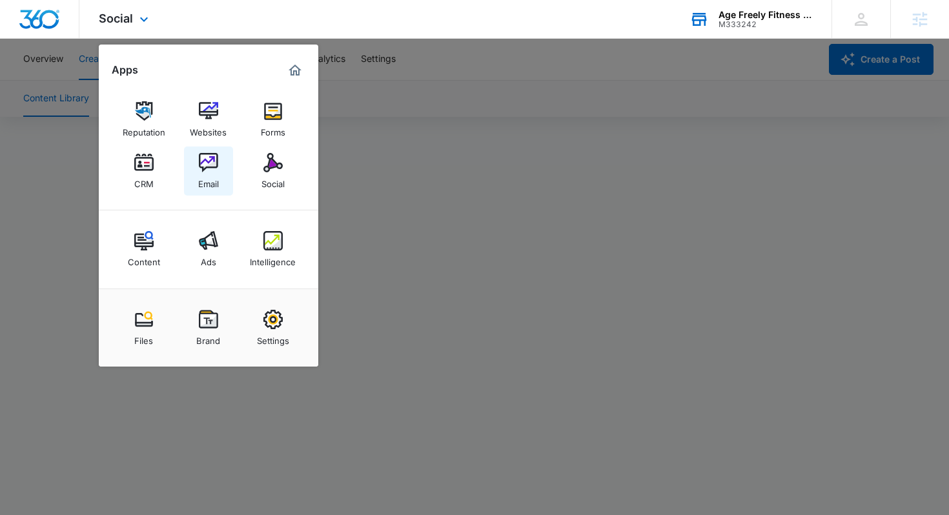
click at [201, 163] on img at bounding box center [208, 162] width 19 height 19
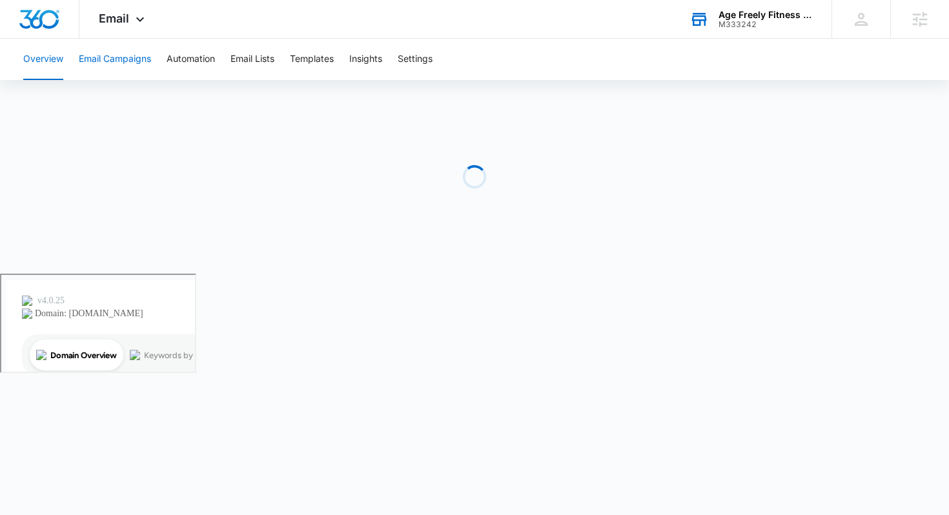
click at [127, 57] on button "Email Campaigns" at bounding box center [115, 59] width 72 height 41
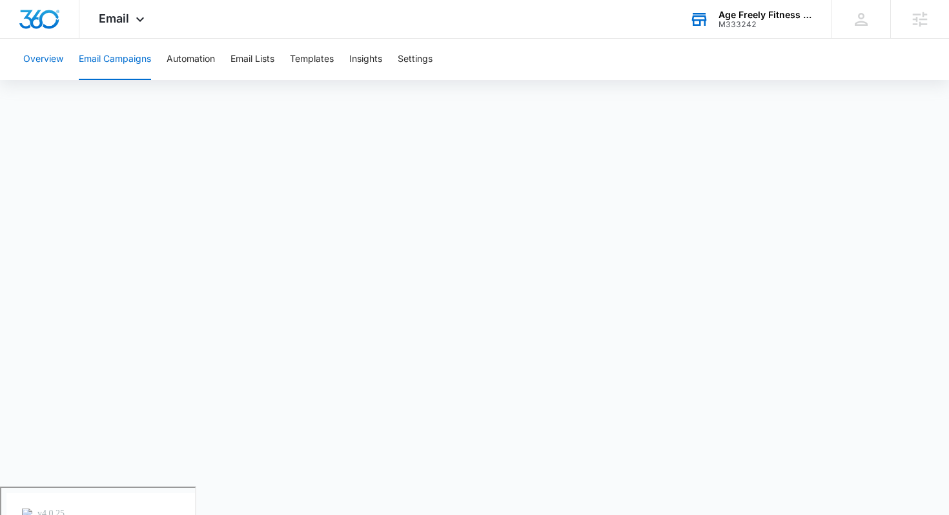
click at [57, 63] on button "Overview" at bounding box center [43, 59] width 40 height 41
click at [130, 26] on div "Email Apps Reputation Websites Forms CRM Email Social Content Ads Intelligence …" at bounding box center [123, 19] width 88 height 38
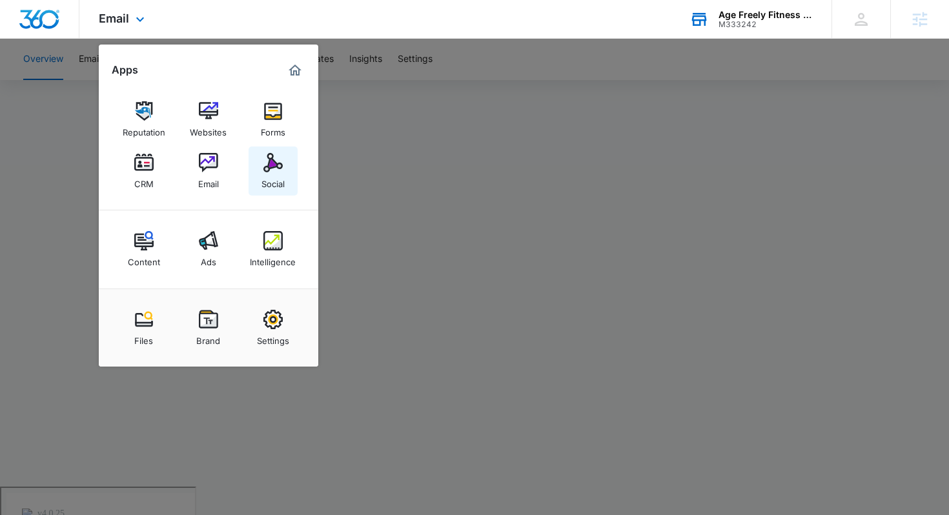
click at [264, 174] on div "Social" at bounding box center [272, 180] width 23 height 17
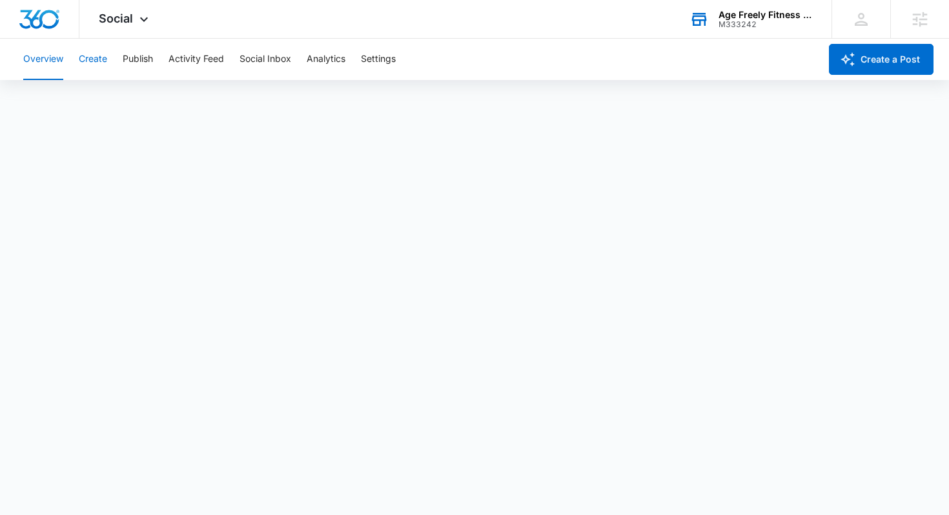
click at [96, 61] on button "Create" at bounding box center [93, 59] width 28 height 41
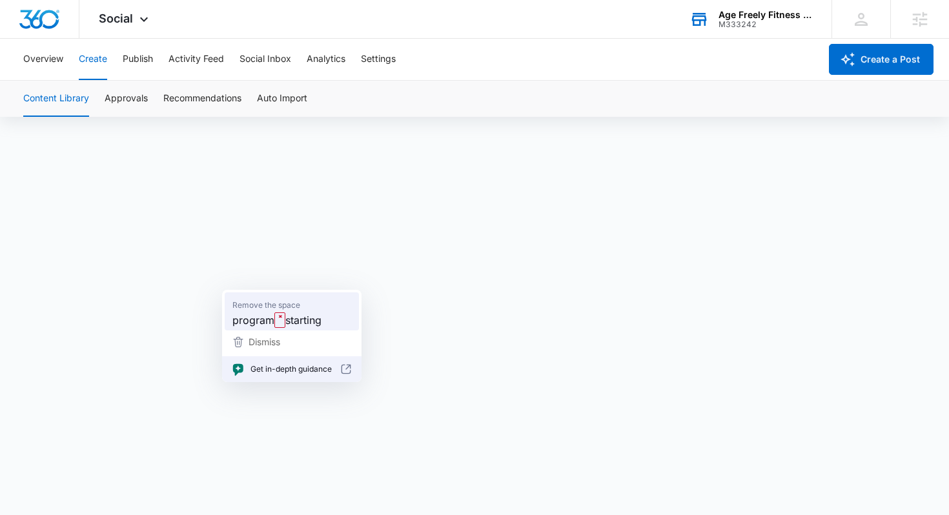
click at [282, 311] on div "program ˟ starting" at bounding box center [292, 320] width 124 height 21
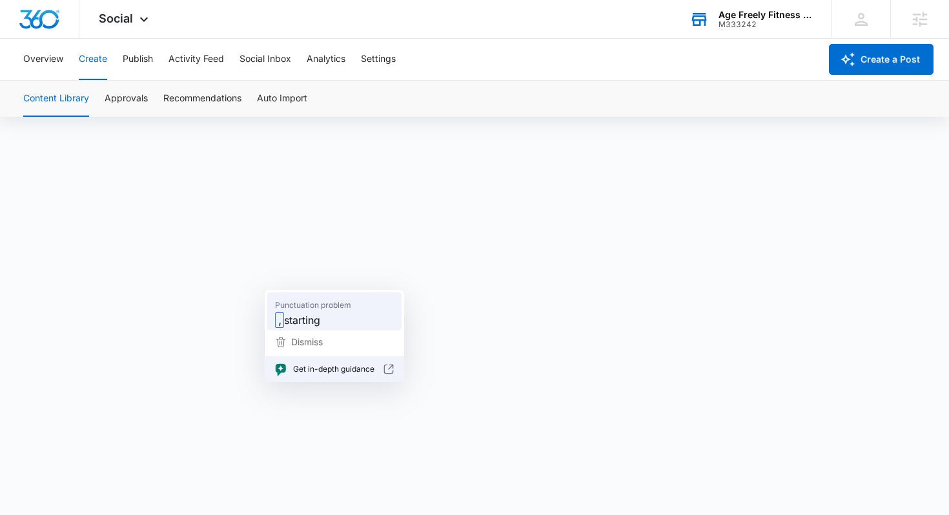
click at [302, 321] on span "starting" at bounding box center [302, 320] width 36 height 16
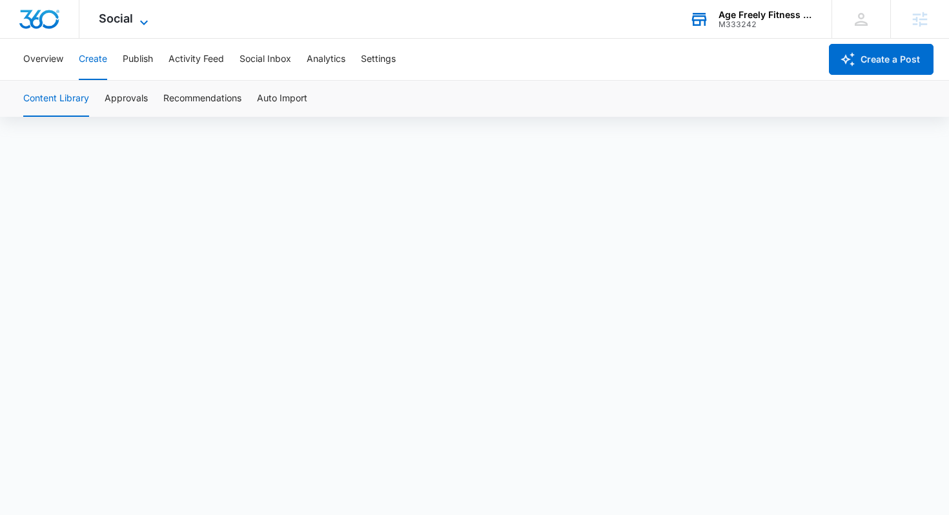
click at [138, 21] on icon at bounding box center [143, 22] width 15 height 15
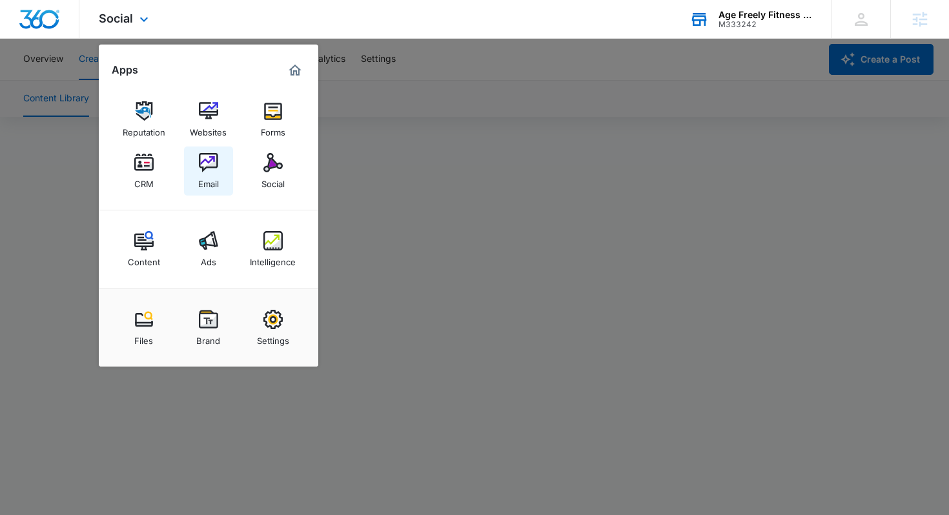
click at [212, 176] on div "Email" at bounding box center [208, 180] width 21 height 17
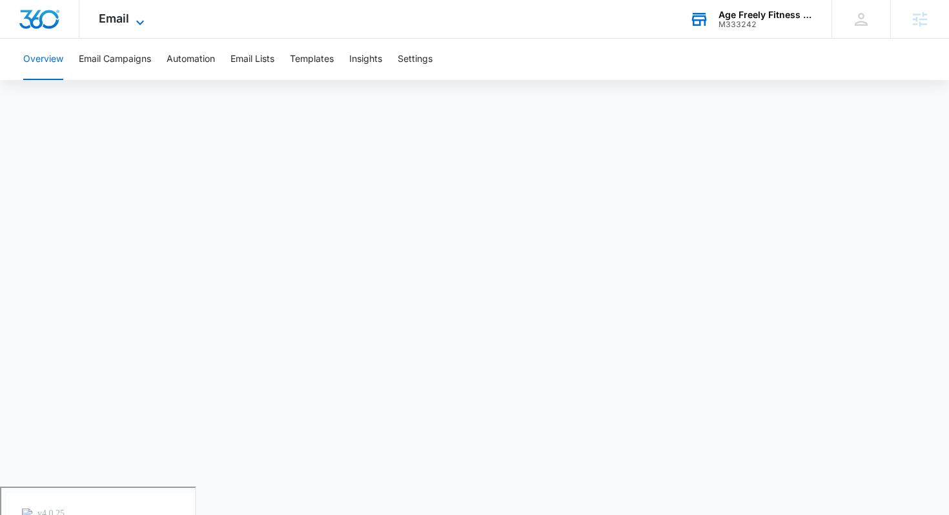
click at [116, 24] on span "Email" at bounding box center [114, 19] width 30 height 14
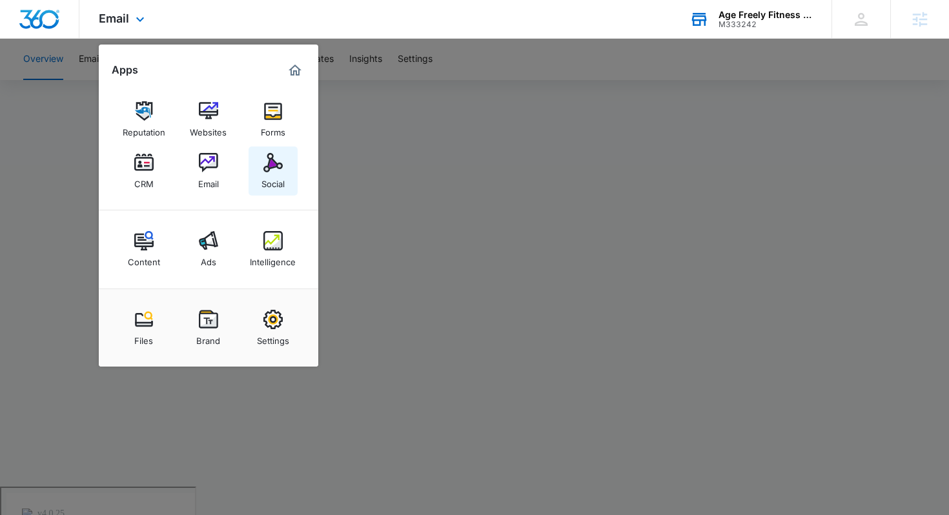
click at [271, 195] on link "Social" at bounding box center [273, 171] width 49 height 49
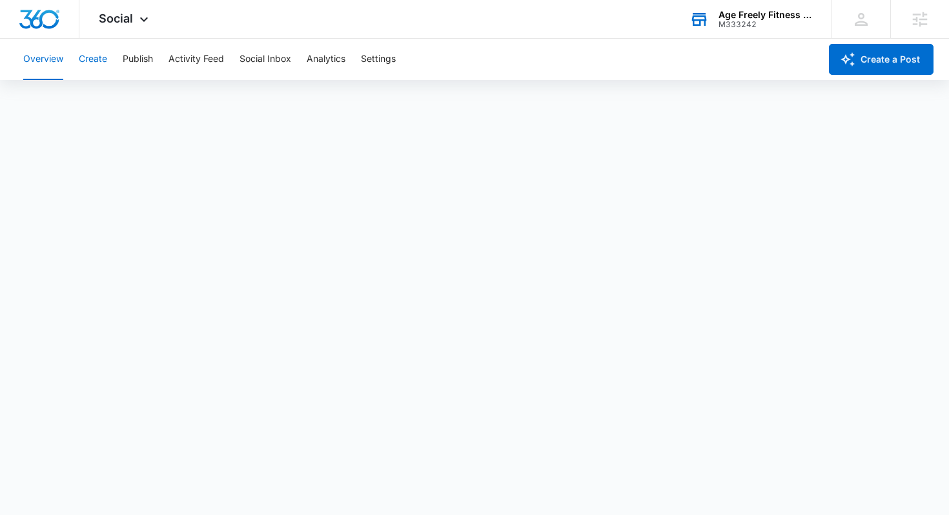
click at [102, 61] on button "Create" at bounding box center [93, 59] width 28 height 41
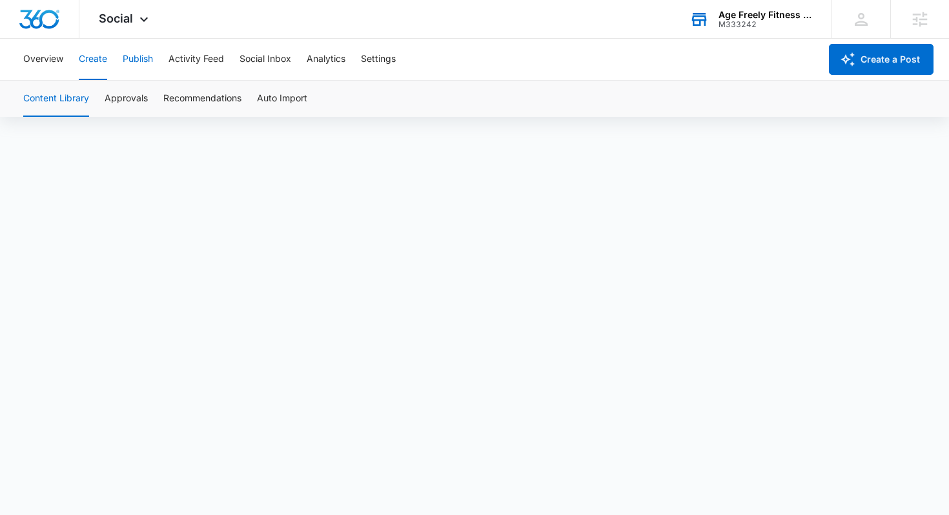
click at [143, 58] on button "Publish" at bounding box center [138, 59] width 30 height 41
click at [92, 90] on button "Schedules" at bounding box center [99, 99] width 44 height 36
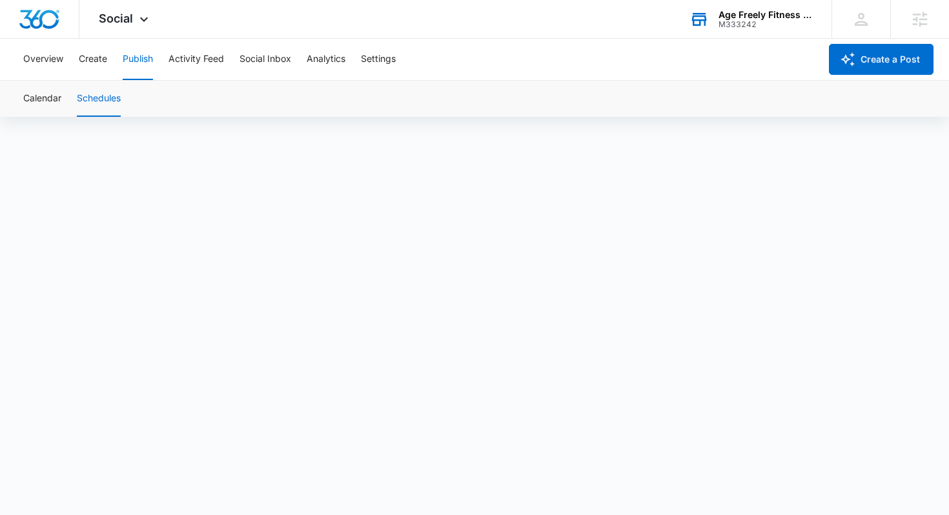
scroll to position [9, 0]
click at [50, 97] on button "Calendar" at bounding box center [42, 99] width 38 height 36
click at [40, 63] on button "Overview" at bounding box center [43, 59] width 40 height 41
click at [88, 62] on button "Create" at bounding box center [93, 59] width 28 height 41
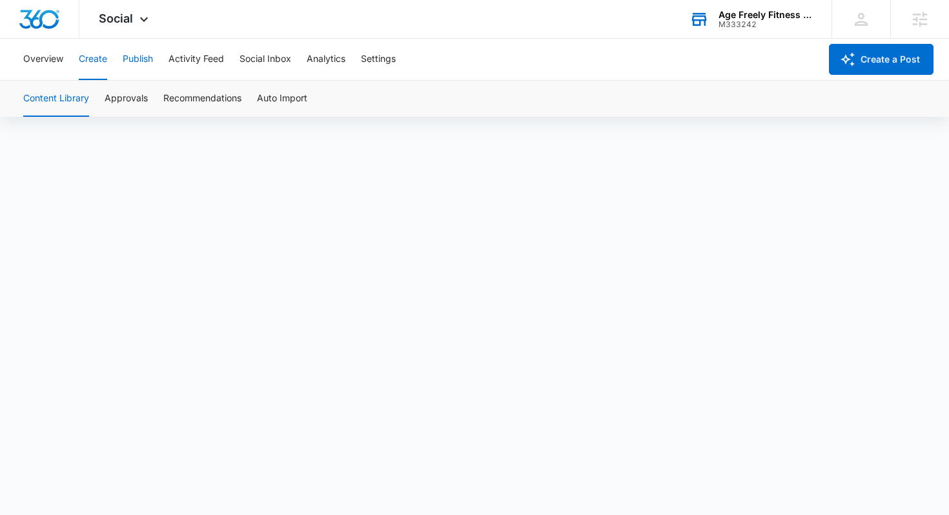
click at [136, 65] on button "Publish" at bounding box center [138, 59] width 30 height 41
click at [110, 94] on button "Schedules" at bounding box center [99, 99] width 44 height 36
click at [45, 99] on button "Calendar" at bounding box center [42, 99] width 38 height 36
click at [96, 99] on button "Schedules" at bounding box center [99, 99] width 44 height 36
click at [45, 104] on button "Calendar" at bounding box center [42, 99] width 38 height 36
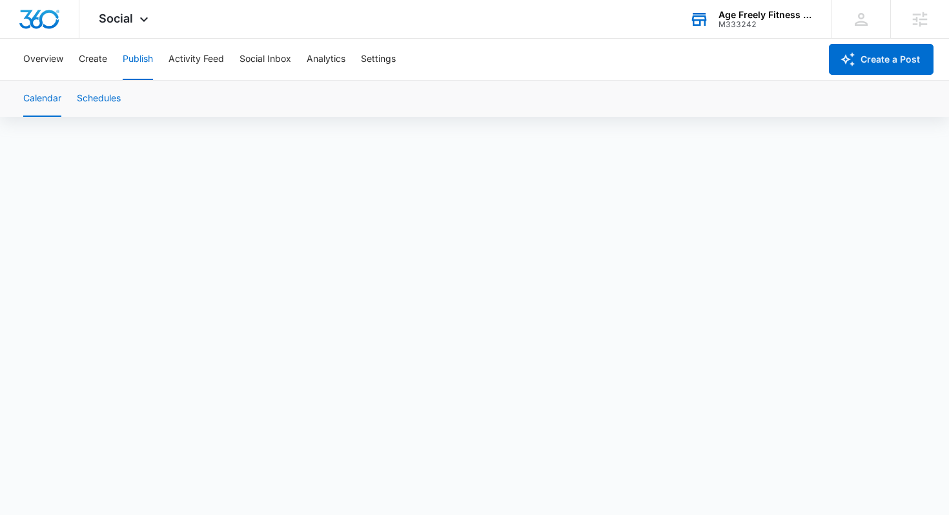
click at [103, 99] on button "Schedules" at bounding box center [99, 99] width 44 height 36
click at [198, 60] on button "Activity Feed" at bounding box center [197, 59] width 56 height 41
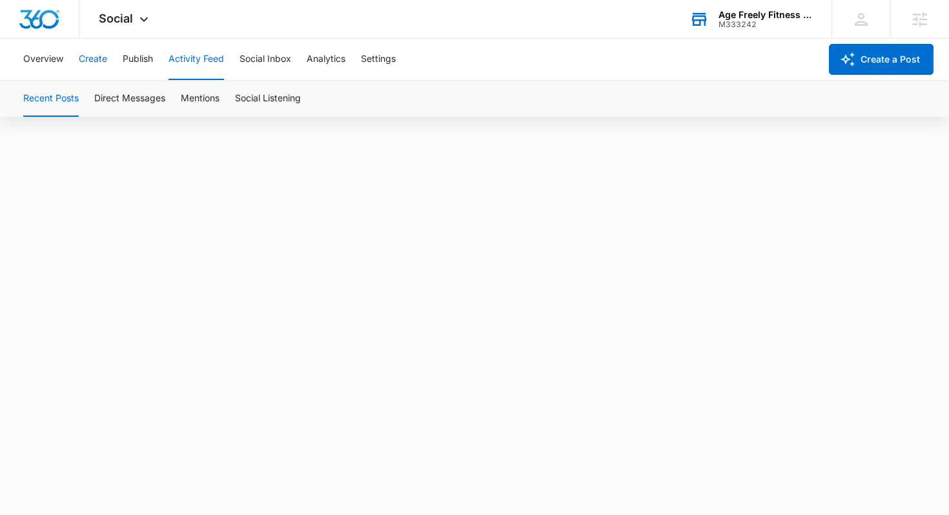
click at [82, 62] on button "Create" at bounding box center [93, 59] width 28 height 41
click at [55, 60] on button "Overview" at bounding box center [43, 59] width 40 height 41
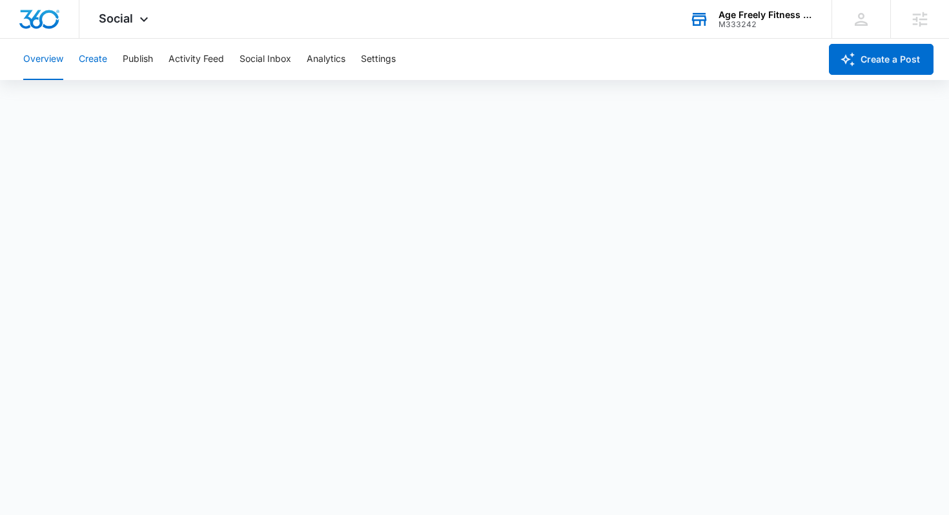
click at [99, 63] on button "Create" at bounding box center [93, 59] width 28 height 41
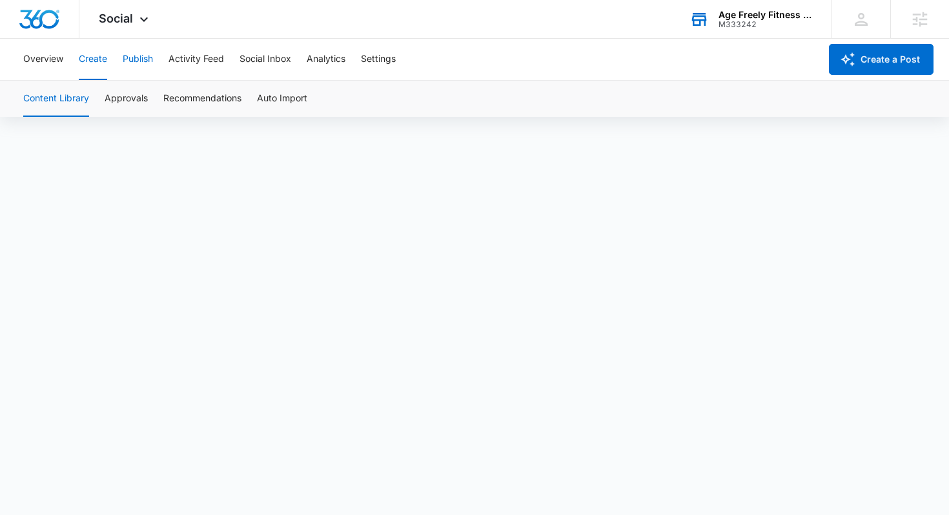
click at [137, 57] on button "Publish" at bounding box center [138, 59] width 30 height 41
click at [92, 99] on button "Schedules" at bounding box center [99, 99] width 44 height 36
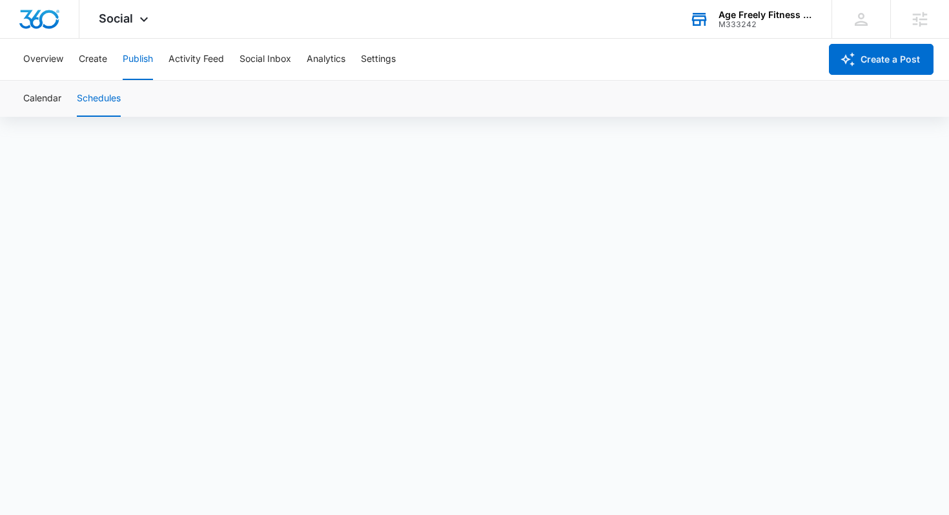
click at [10, 97] on div "Calendar Schedules" at bounding box center [474, 98] width 949 height 37
click at [41, 99] on button "Calendar" at bounding box center [42, 99] width 38 height 36
click at [103, 96] on button "Schedules" at bounding box center [99, 99] width 44 height 36
click at [50, 96] on button "Calendar" at bounding box center [42, 99] width 38 height 36
click at [42, 59] on button "Overview" at bounding box center [43, 59] width 40 height 41
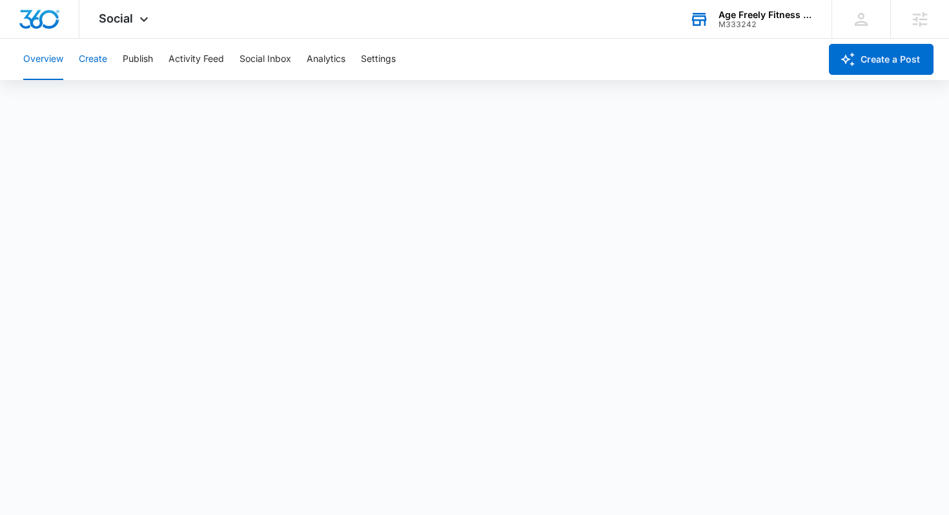
click at [97, 59] on button "Create" at bounding box center [93, 59] width 28 height 41
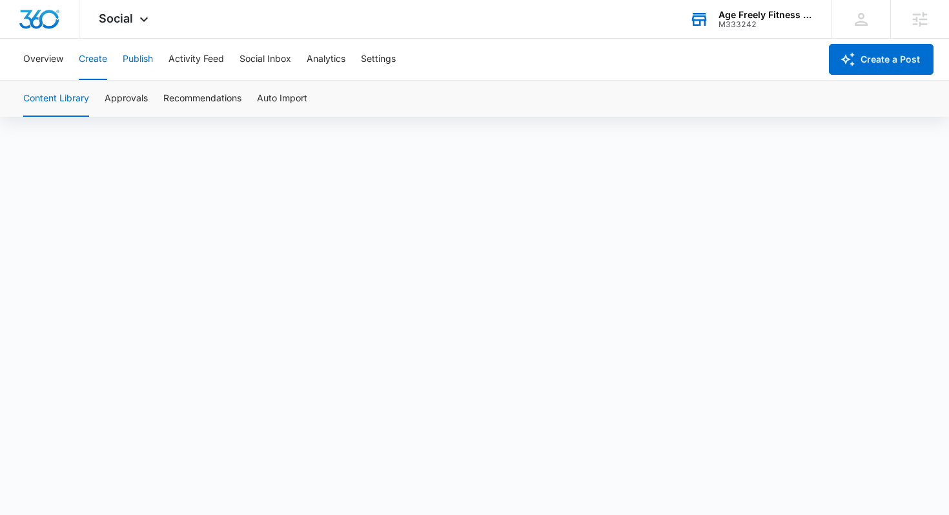
click at [143, 58] on button "Publish" at bounding box center [138, 59] width 30 height 41
click at [42, 60] on button "Overview" at bounding box center [43, 59] width 40 height 41
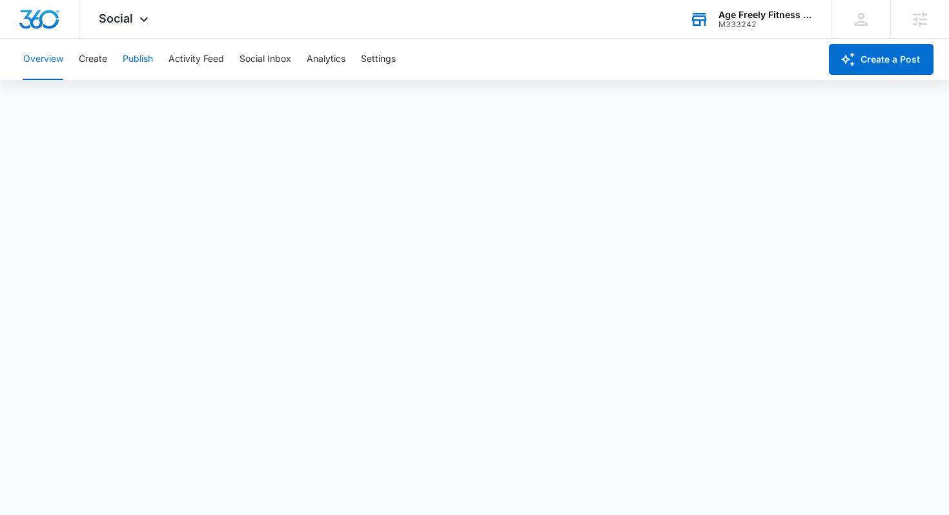
click at [149, 57] on button "Publish" at bounding box center [138, 59] width 30 height 41
click at [33, 63] on button "Overview" at bounding box center [43, 59] width 40 height 41
click at [114, 34] on div "Social Apps Reputation Websites Forms CRM Email Social Content Ads Intelligence…" at bounding box center [125, 19] width 92 height 38
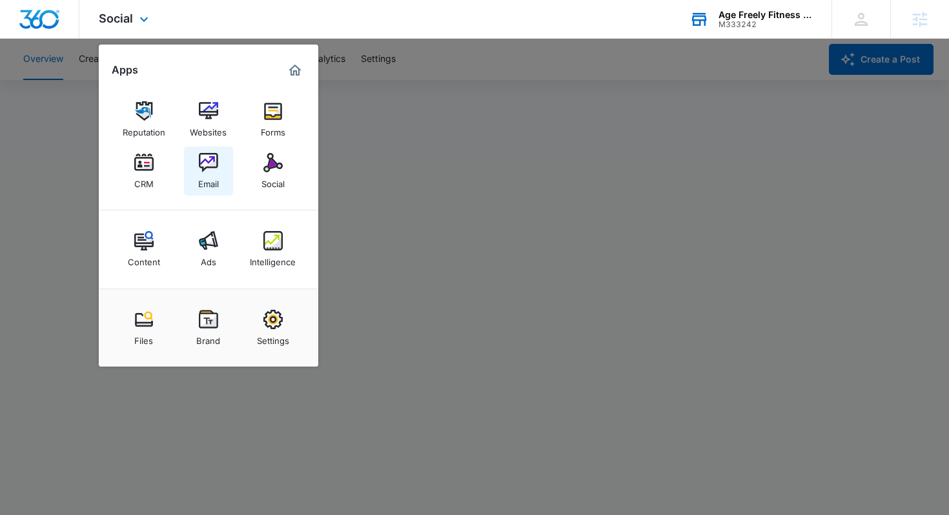
click at [214, 169] on img at bounding box center [208, 162] width 19 height 19
